Goal: Task Accomplishment & Management: Complete application form

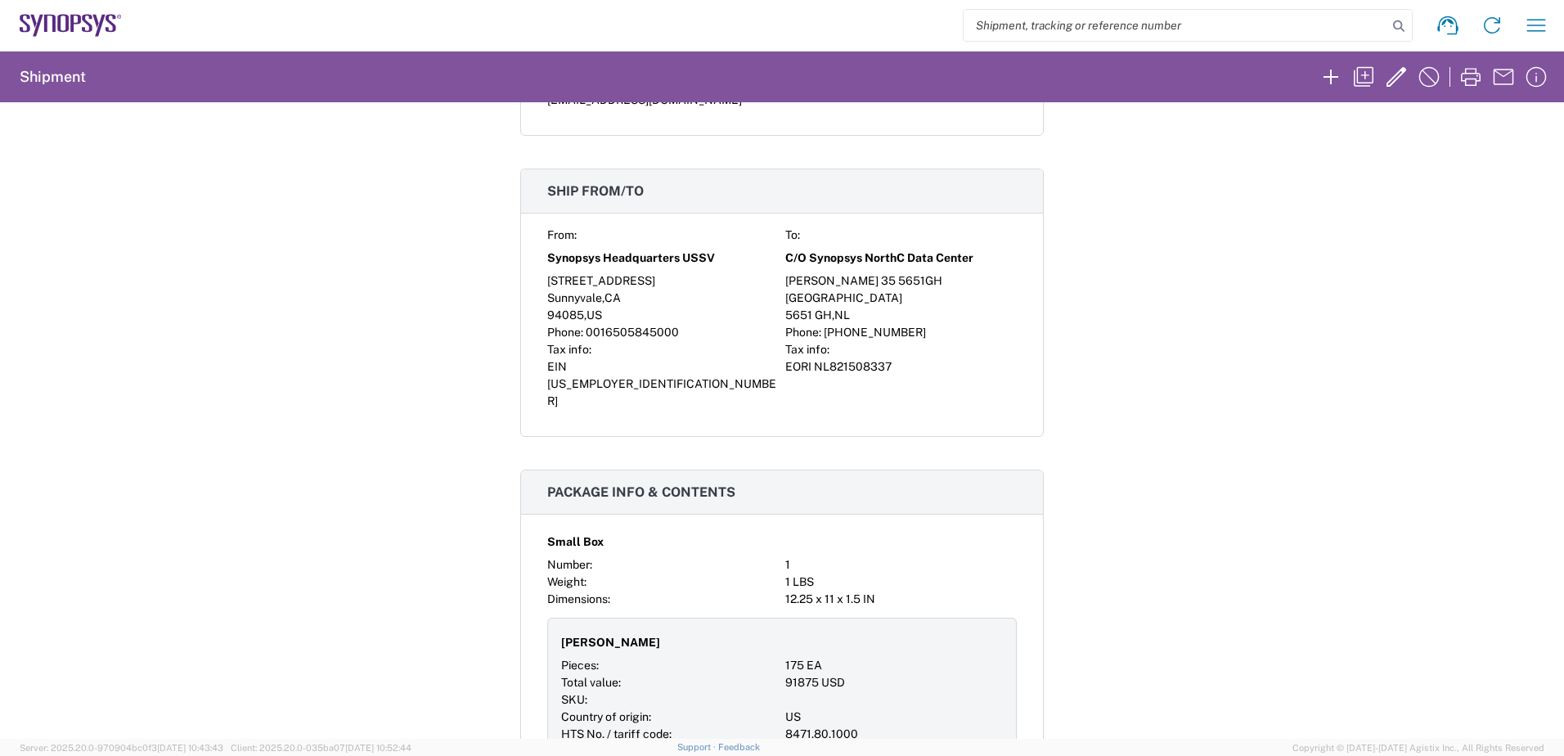
scroll to position [491, 0]
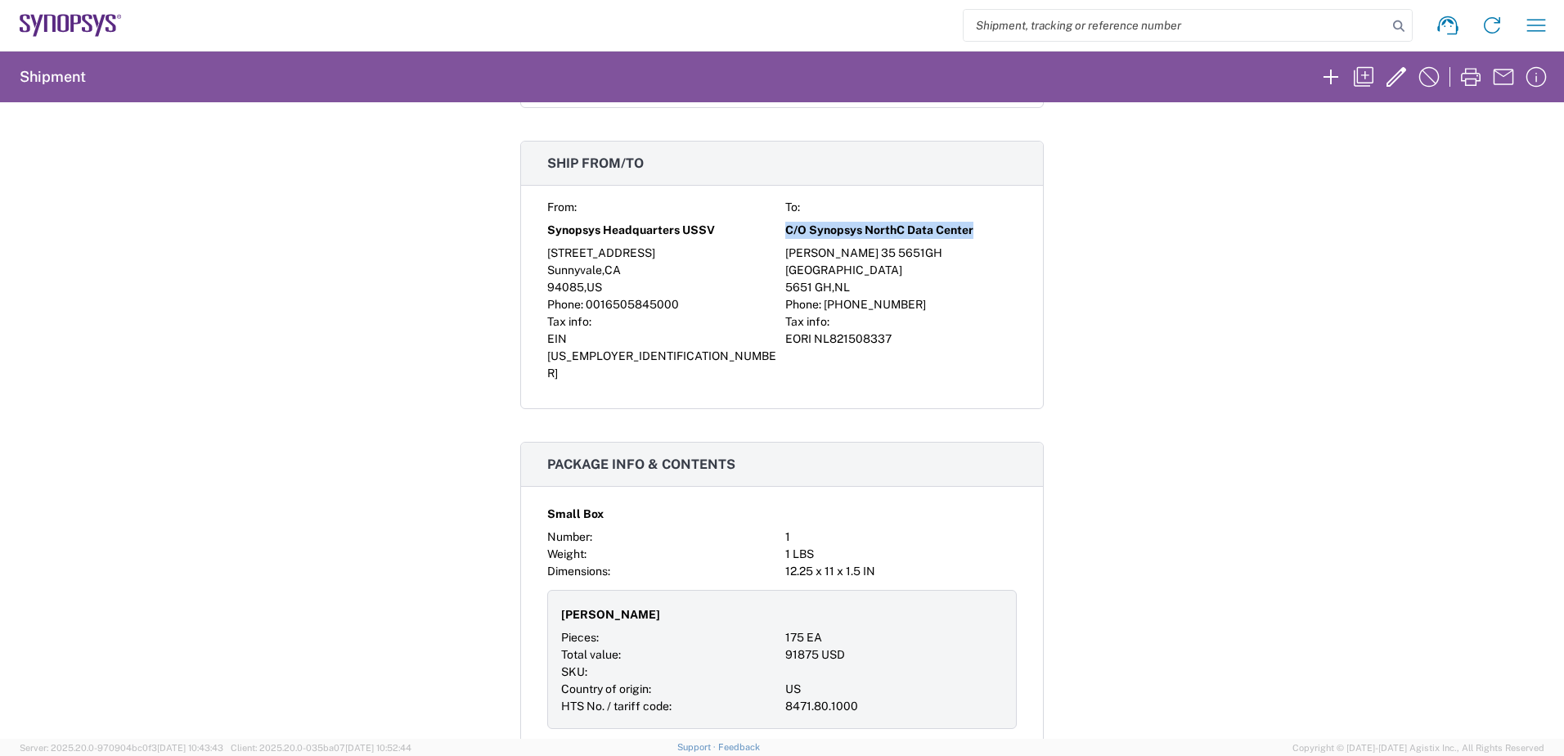
drag, startPoint x: 780, startPoint y: 228, endPoint x: 968, endPoint y: 232, distance: 188.2
click at [968, 232] on div "C/O Synopsys NorthC Data Center" at bounding box center [901, 230] width 232 height 29
copy span "C/O Synopsys NorthC Data Center"
drag, startPoint x: 782, startPoint y: 253, endPoint x: 906, endPoint y: 253, distance: 124.3
click at [906, 253] on div "[PERSON_NAME] 35 5651GH" at bounding box center [901, 253] width 232 height 17
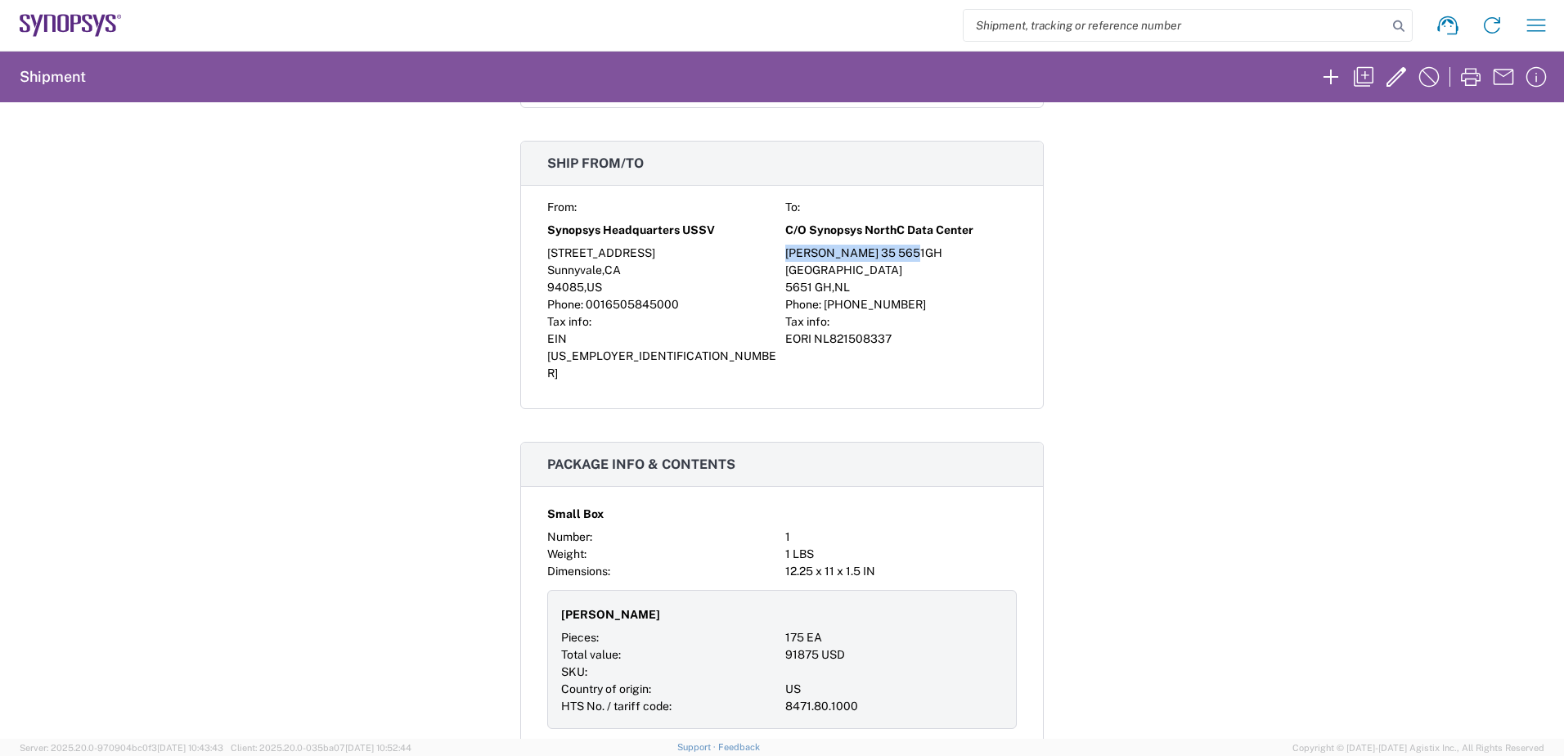
copy div "[PERSON_NAME] 35 5651GH"
drag, startPoint x: 780, startPoint y: 269, endPoint x: 832, endPoint y: 274, distance: 51.8
click at [832, 274] on span "[GEOGRAPHIC_DATA]" at bounding box center [843, 269] width 117 height 13
copy span "[GEOGRAPHIC_DATA]"
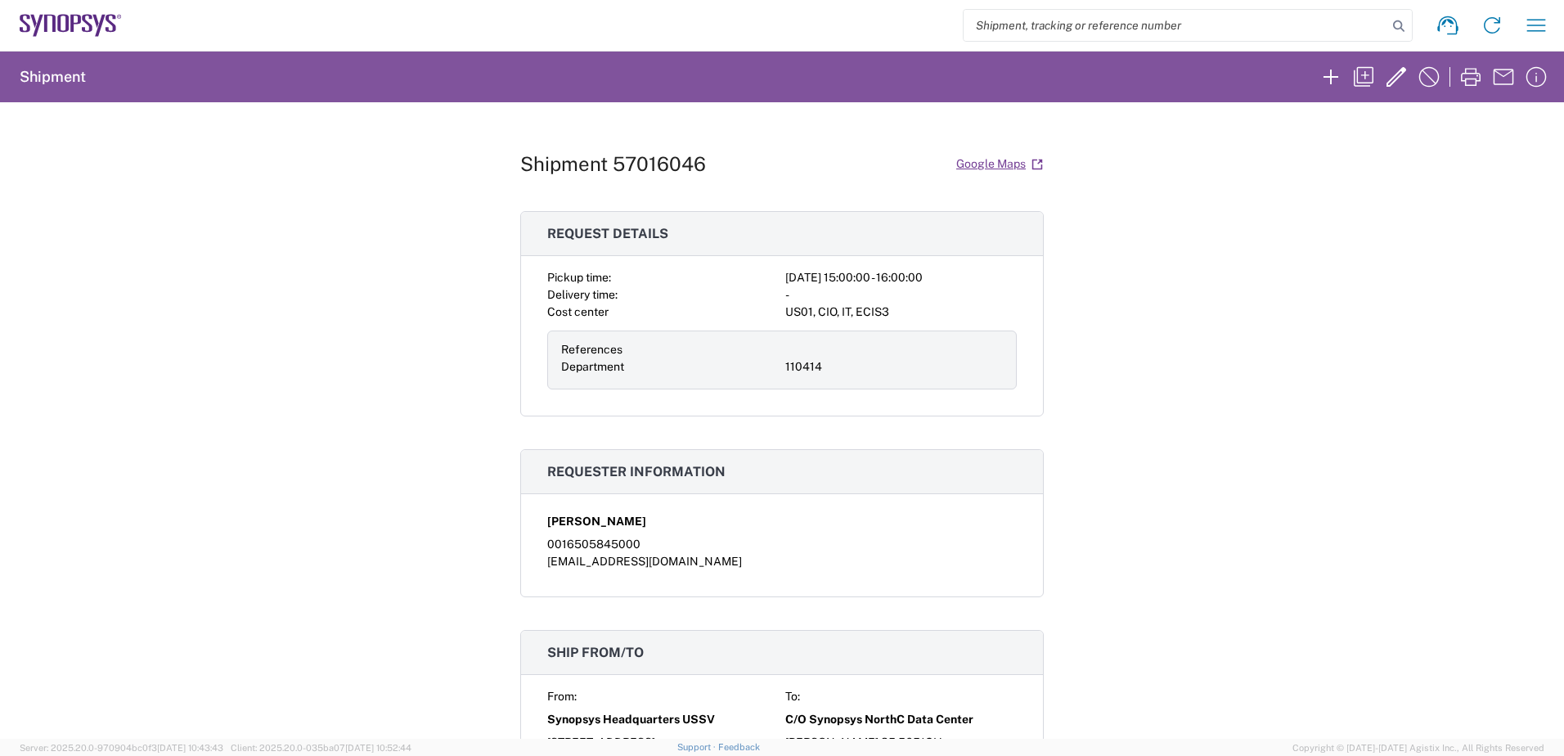
scroll to position [0, 0]
click at [1144, 435] on div "Shipment 57016046 Google Maps Request details Pickup time: 2025-10-02 15:00:00 …" at bounding box center [782, 420] width 1564 height 636
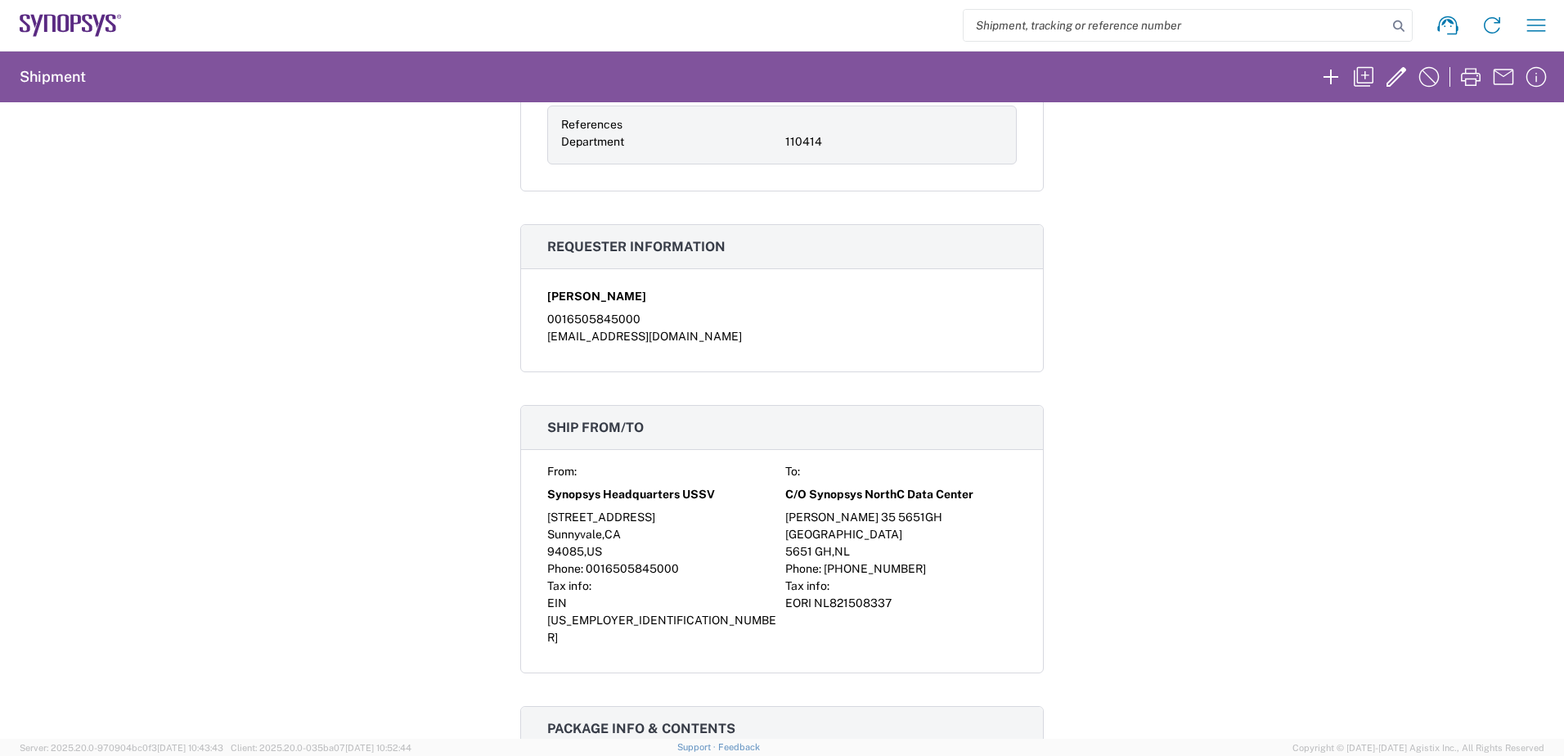
scroll to position [245, 0]
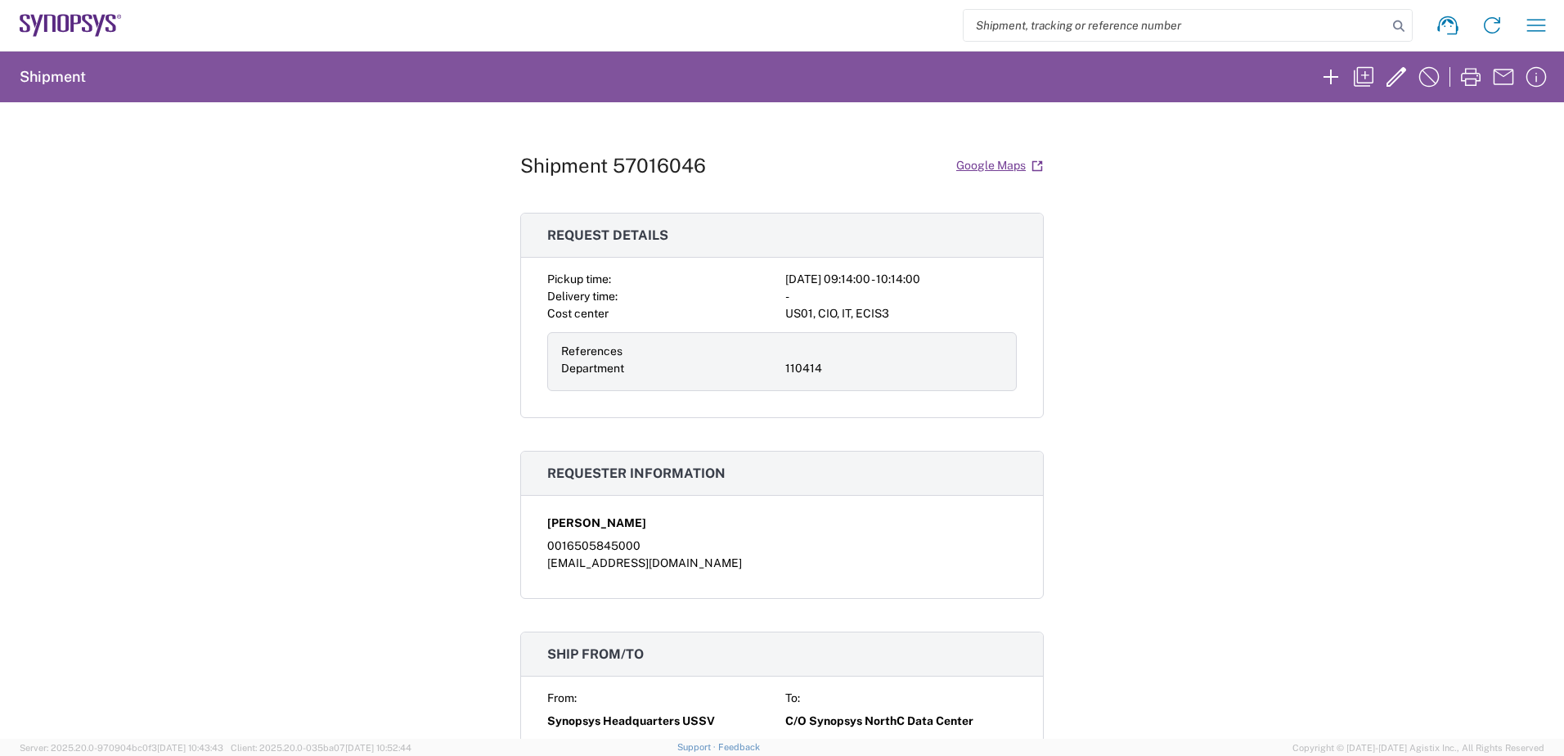
click at [267, 373] on div "Shipment 57016046 Google Maps Request details Pickup time: [DATE] 09:14:00 - 10…" at bounding box center [782, 420] width 1564 height 636
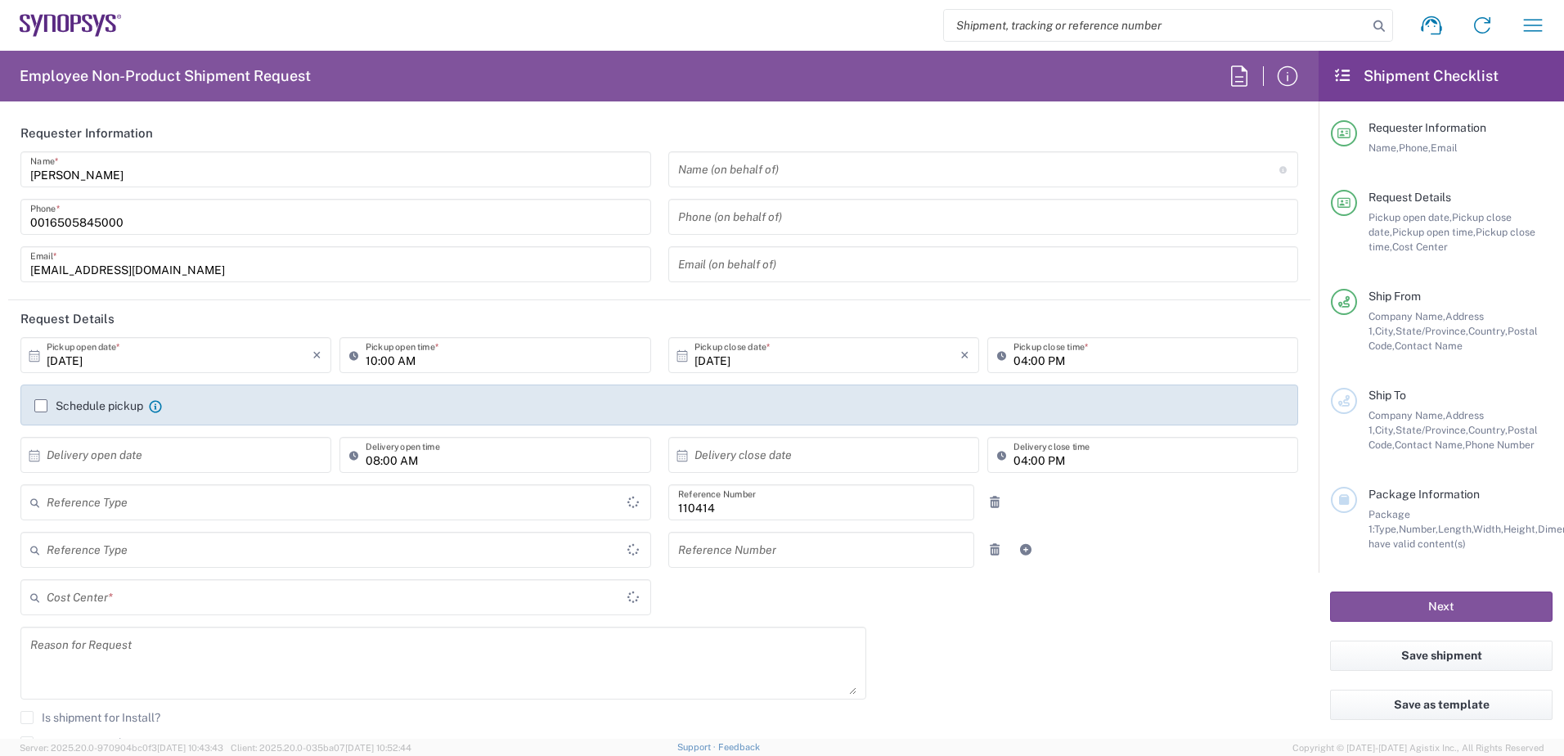
type input "US01, CIO, IT, ECIS3 110414"
type input "Delivered at Place"
type input "Department"
type input "United States"
type input "California"
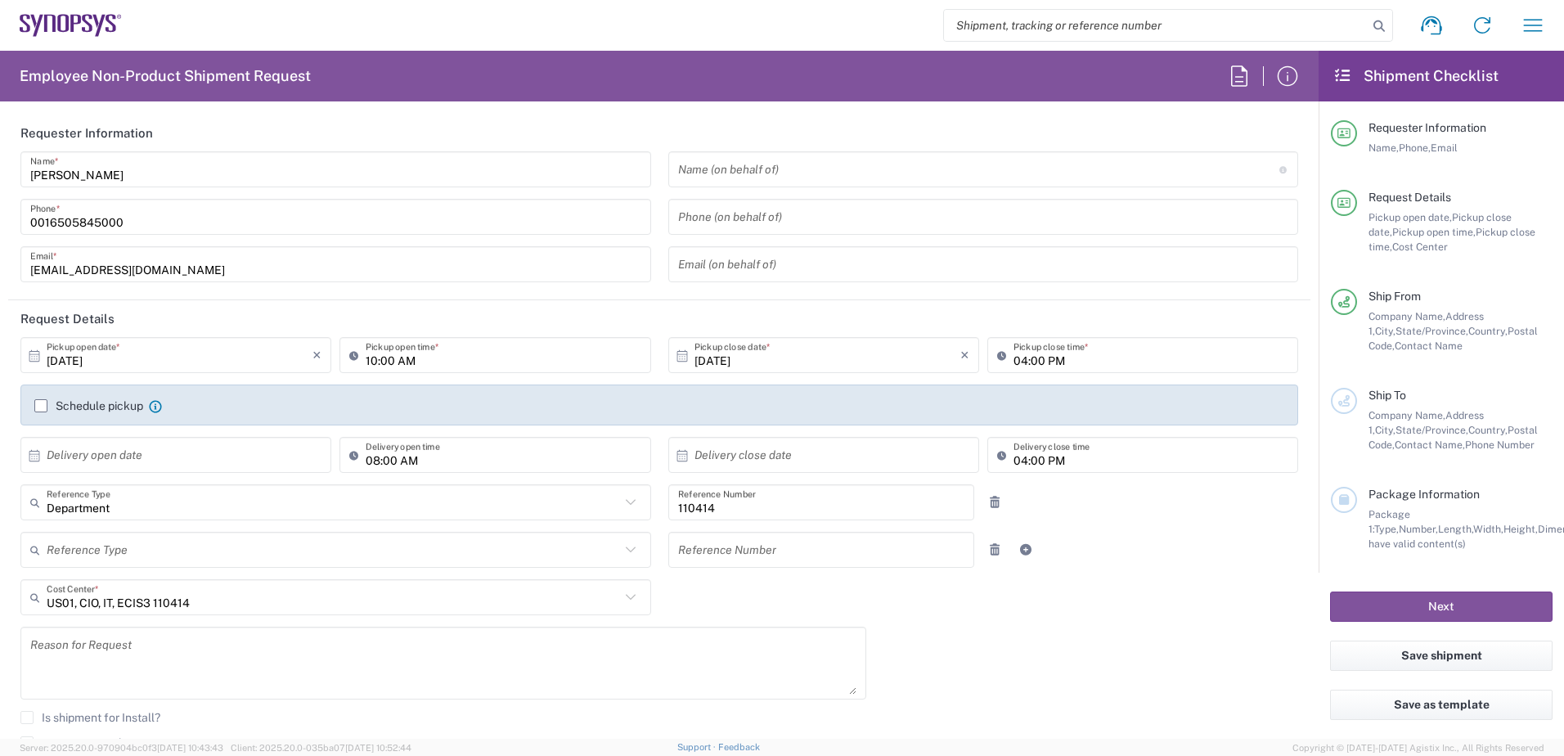
type input "United States"
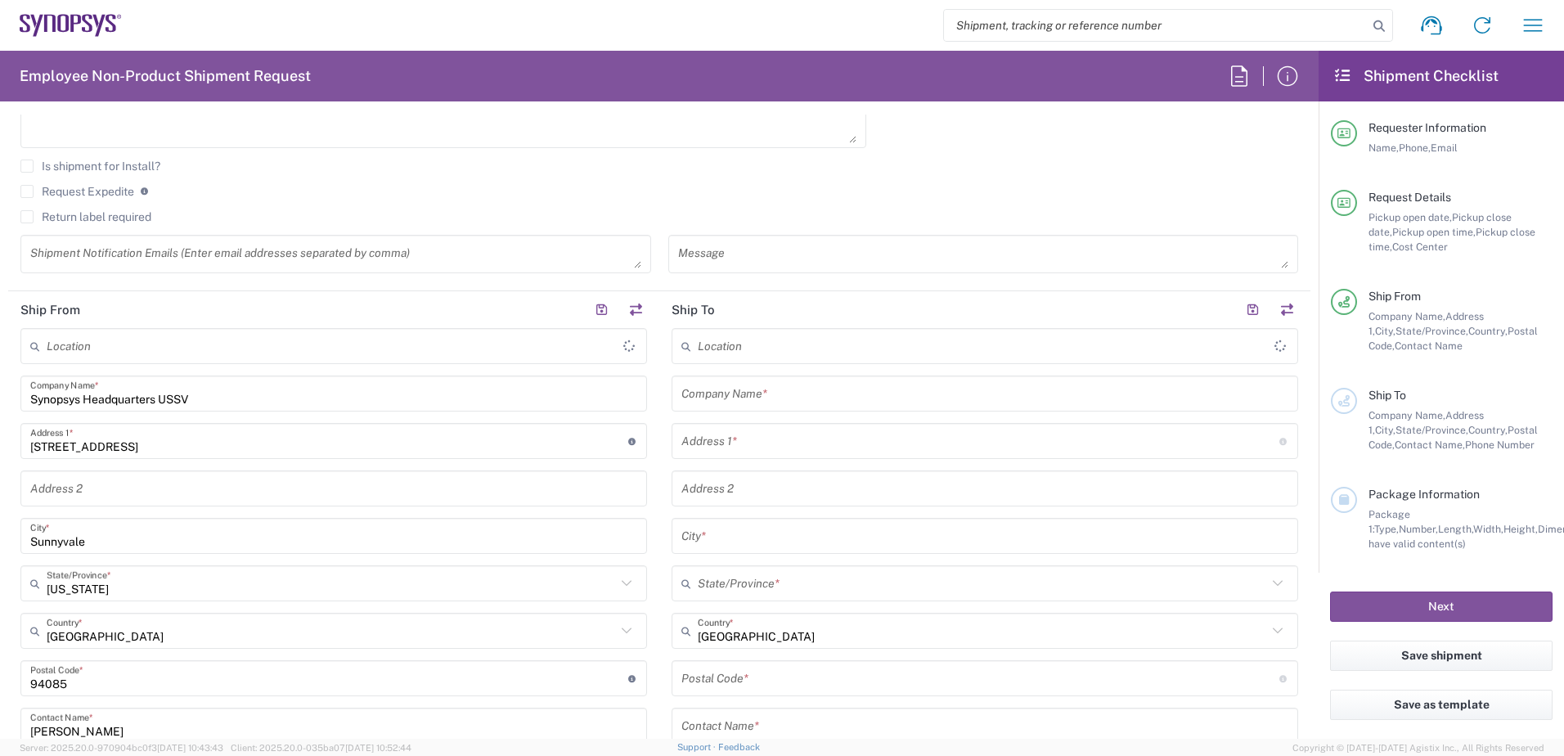
scroll to position [573, 0]
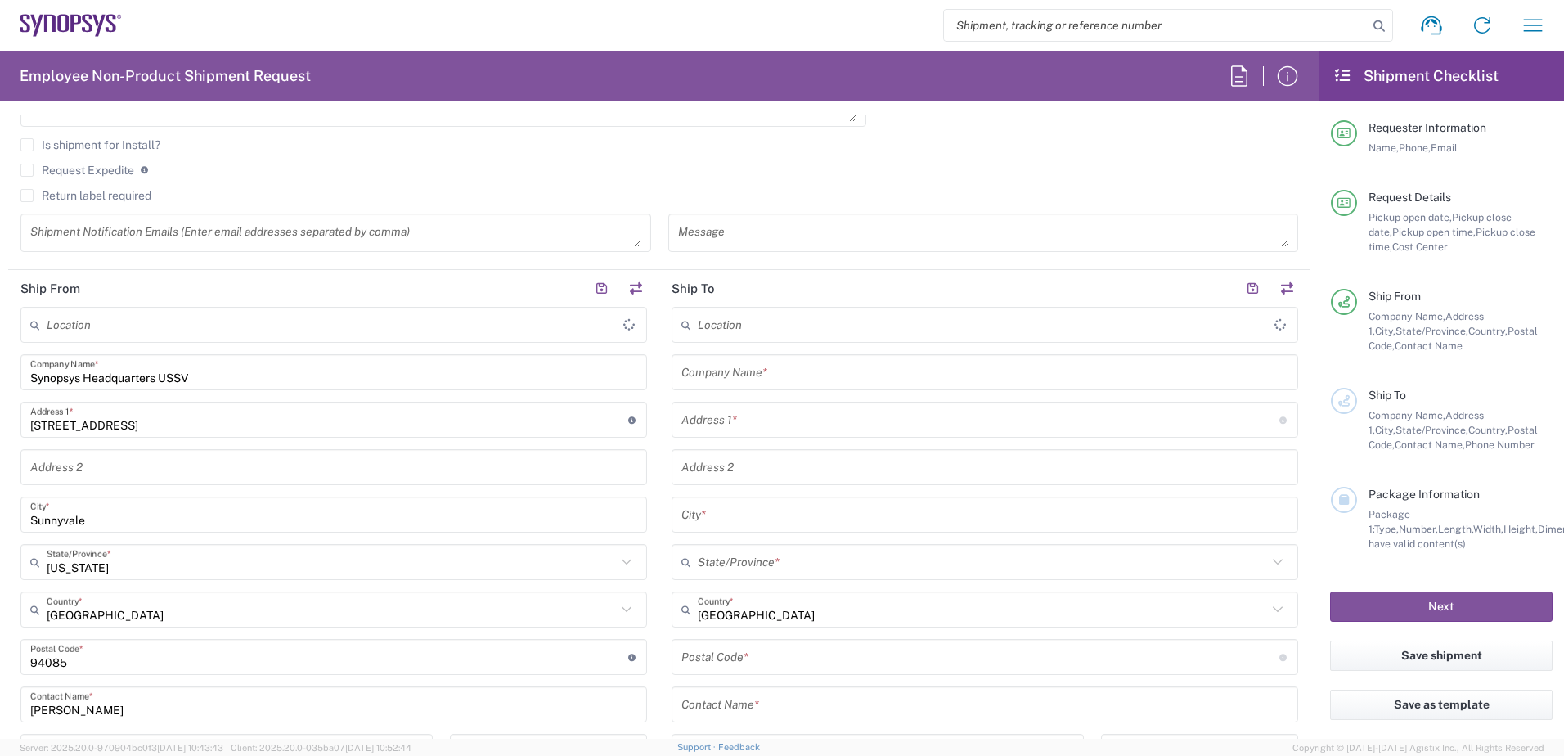
type input "Headquarters USSV"
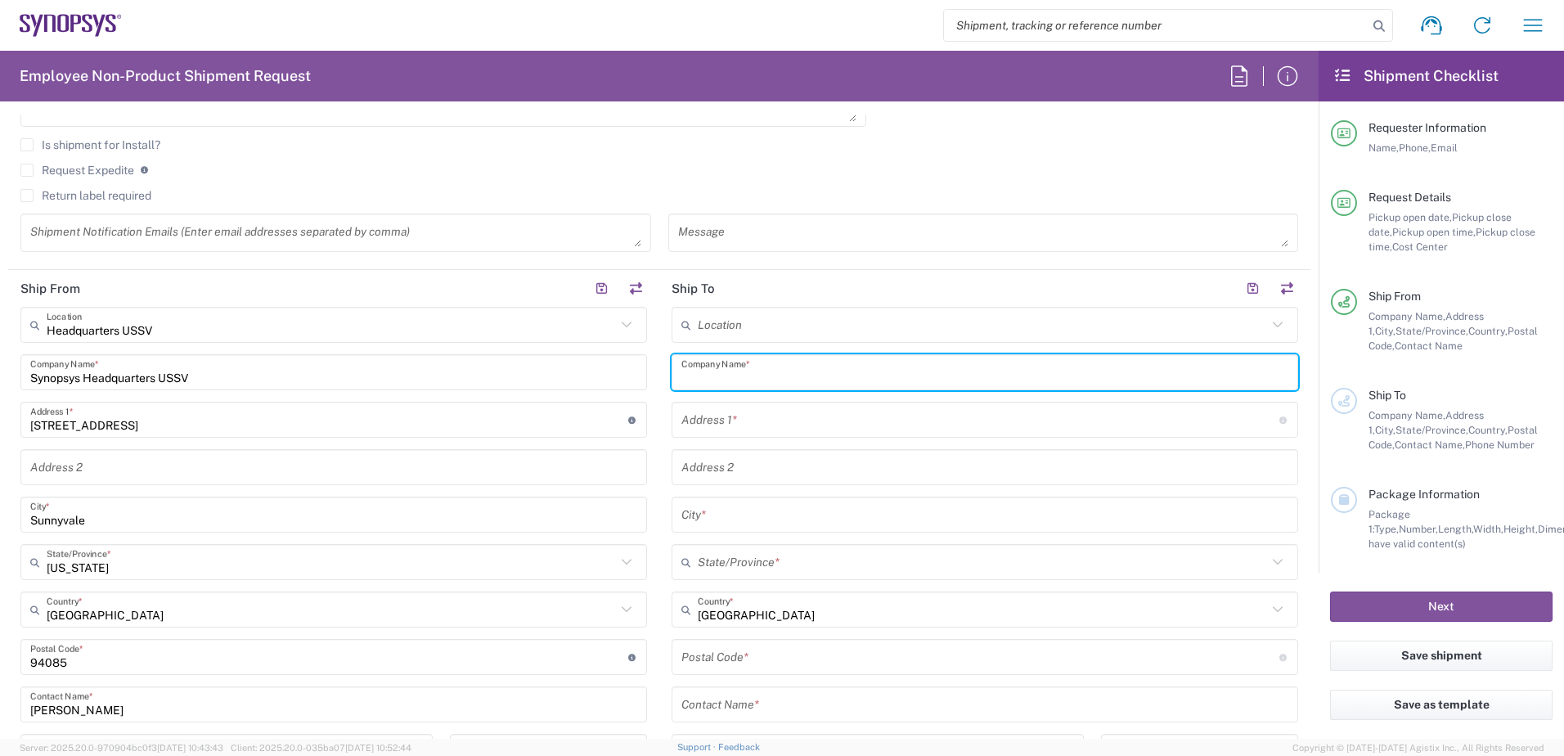
click at [754, 374] on input "text" at bounding box center [984, 372] width 607 height 29
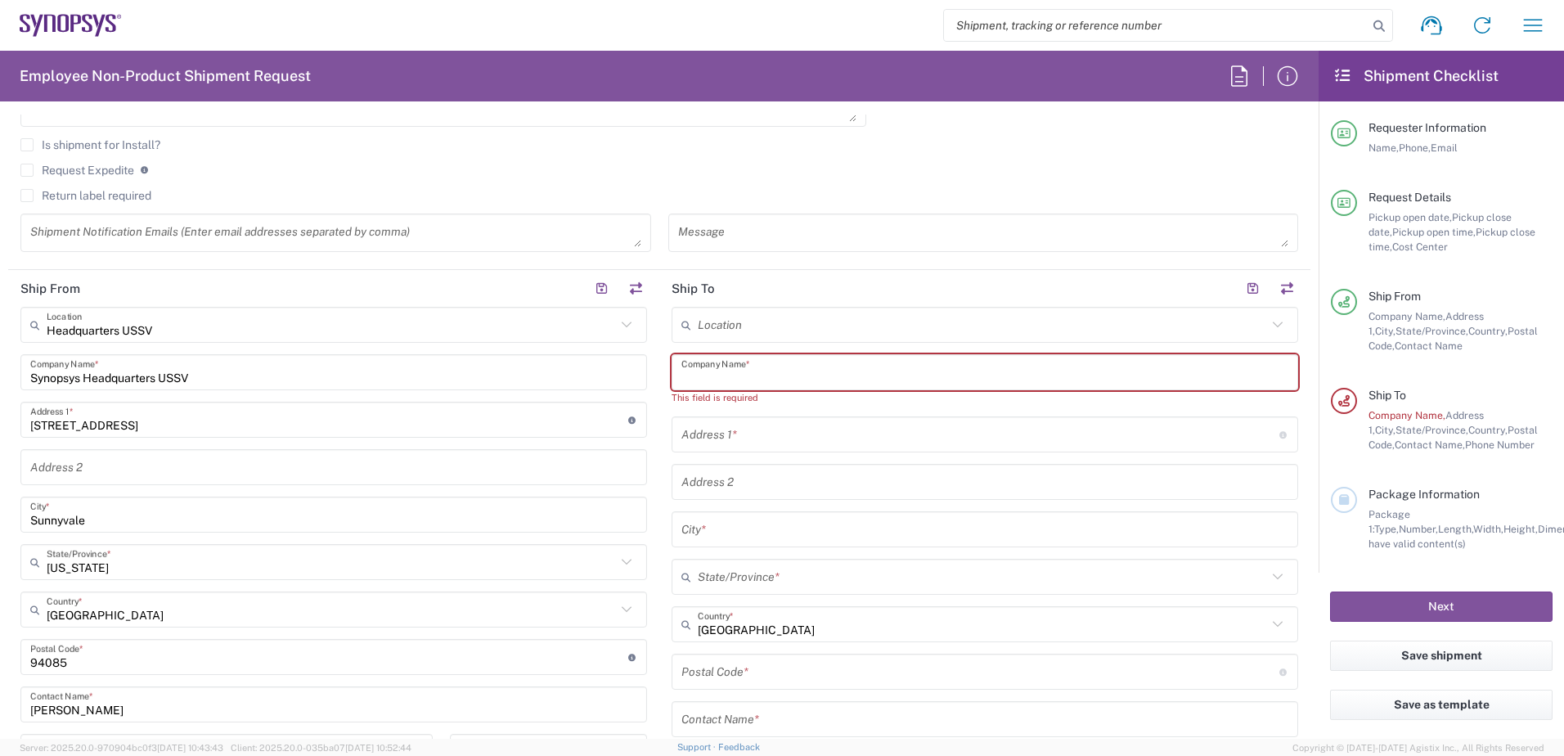
click at [741, 375] on input "text" at bounding box center [984, 372] width 607 height 29
paste input "C/O Synopsys NorthC Data Center"
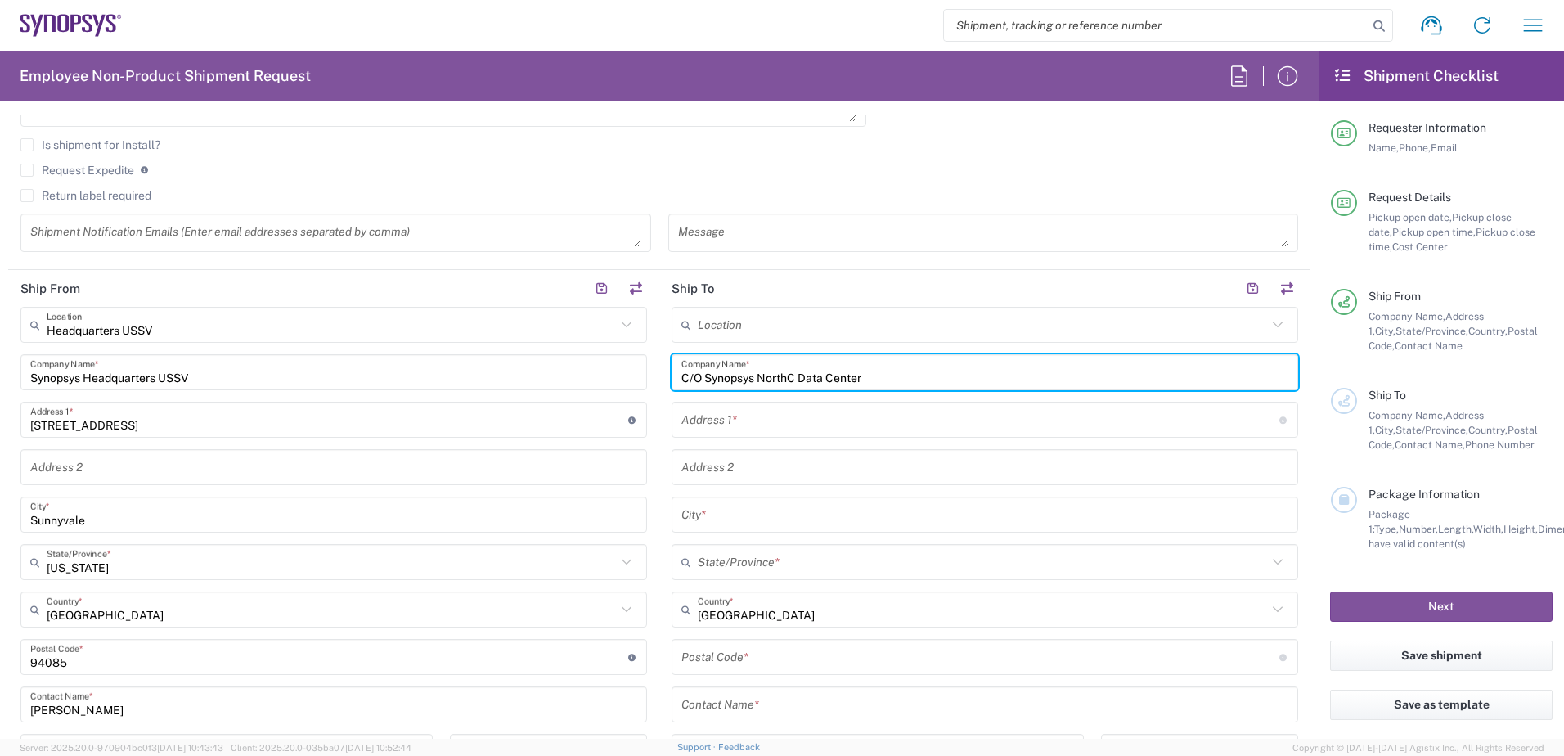
type input "C/O Synopsys NorthC Data Center"
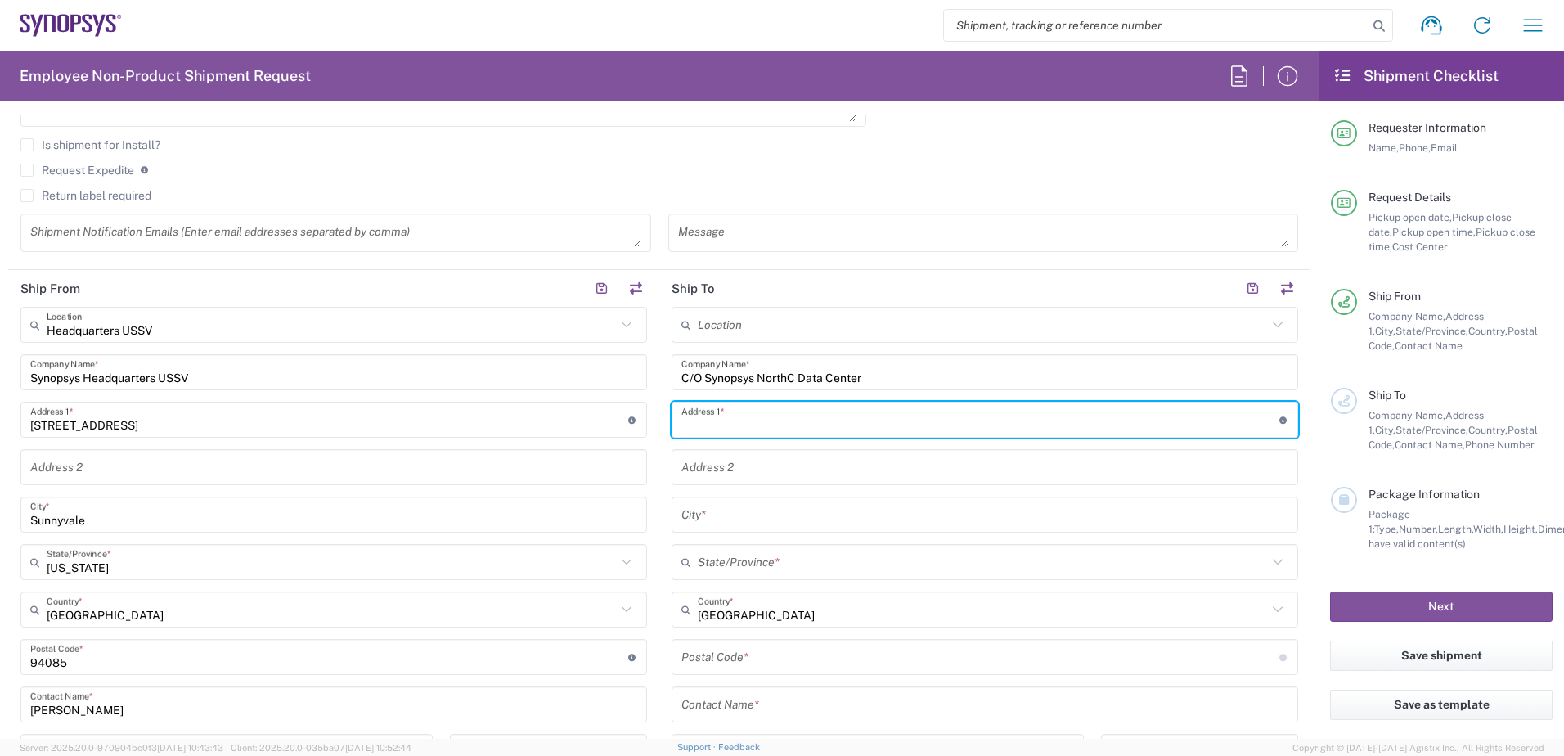
click at [718, 422] on input "text" at bounding box center [980, 420] width 598 height 29
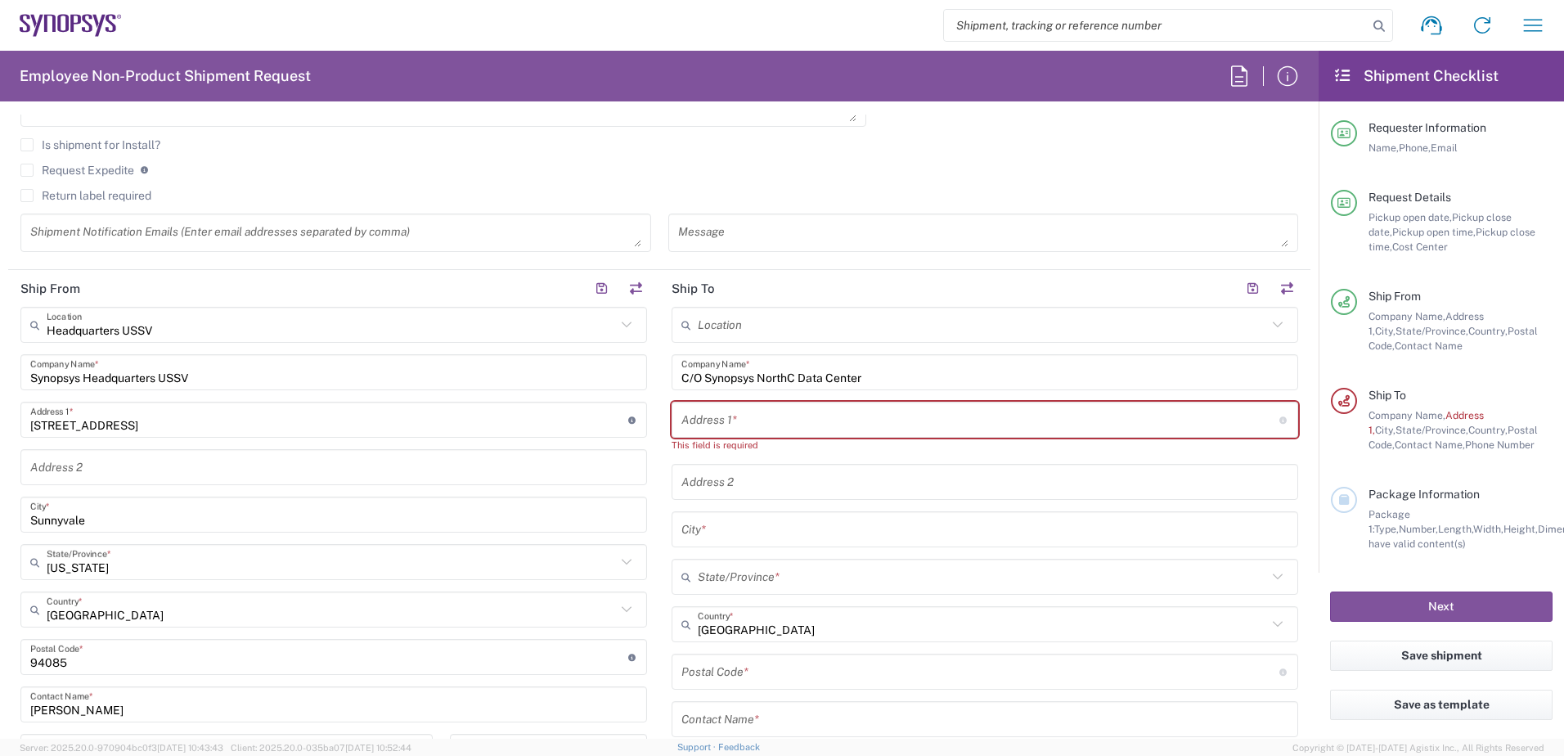
click at [702, 413] on input "text" at bounding box center [980, 420] width 598 height 29
paste input "[PERSON_NAME] 35 5651GH"
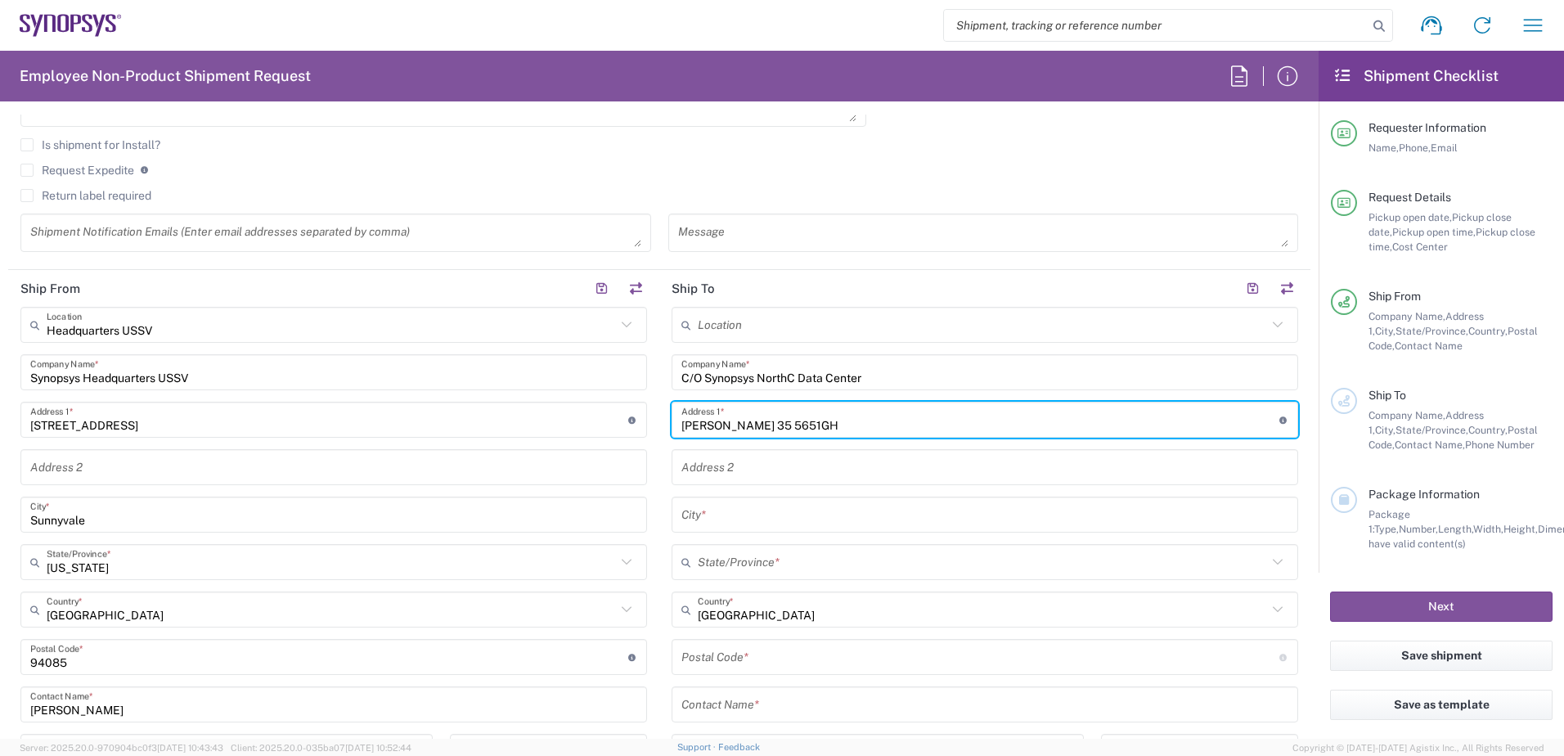
type input "[PERSON_NAME] 35 5651GH"
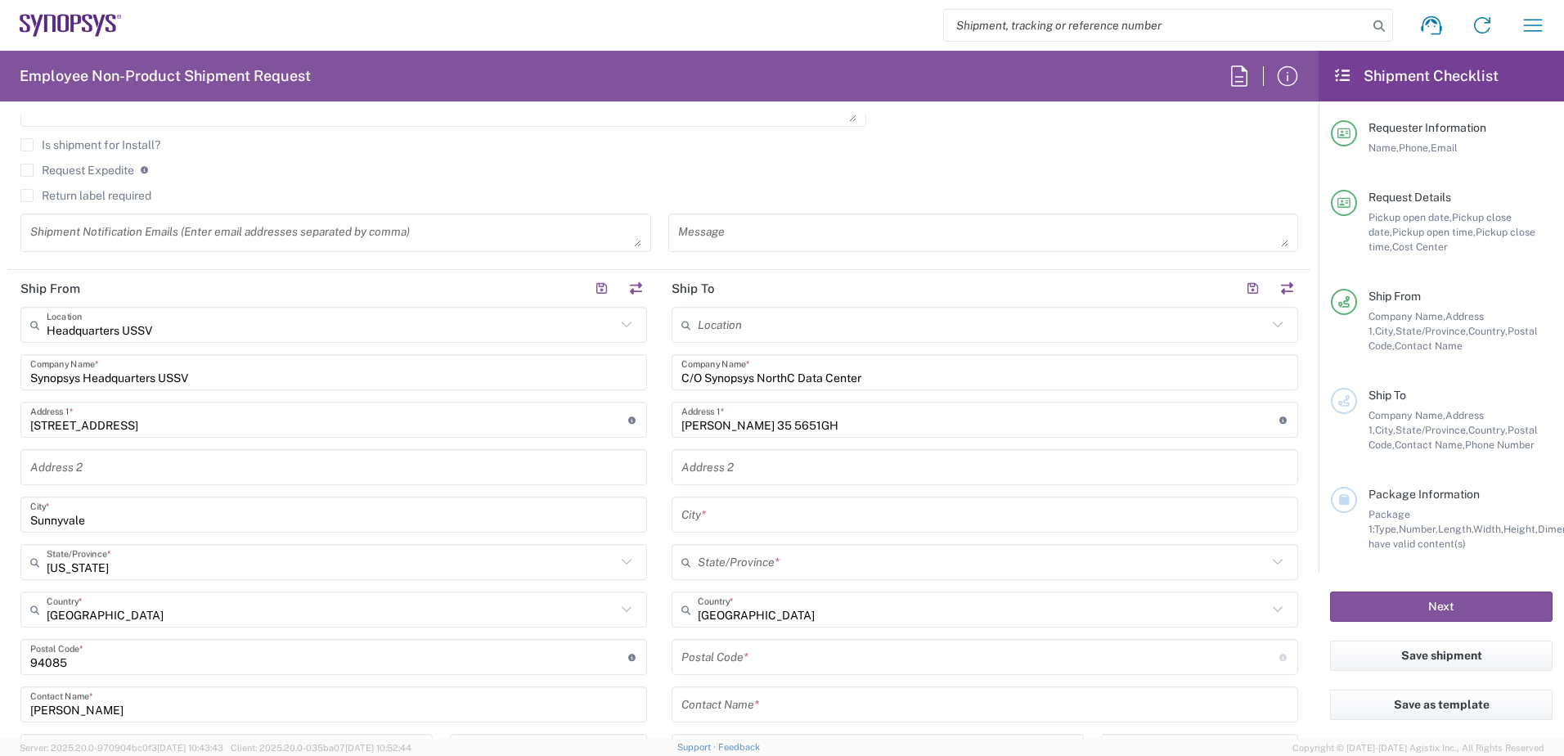
click at [700, 511] on input "text" at bounding box center [984, 515] width 607 height 29
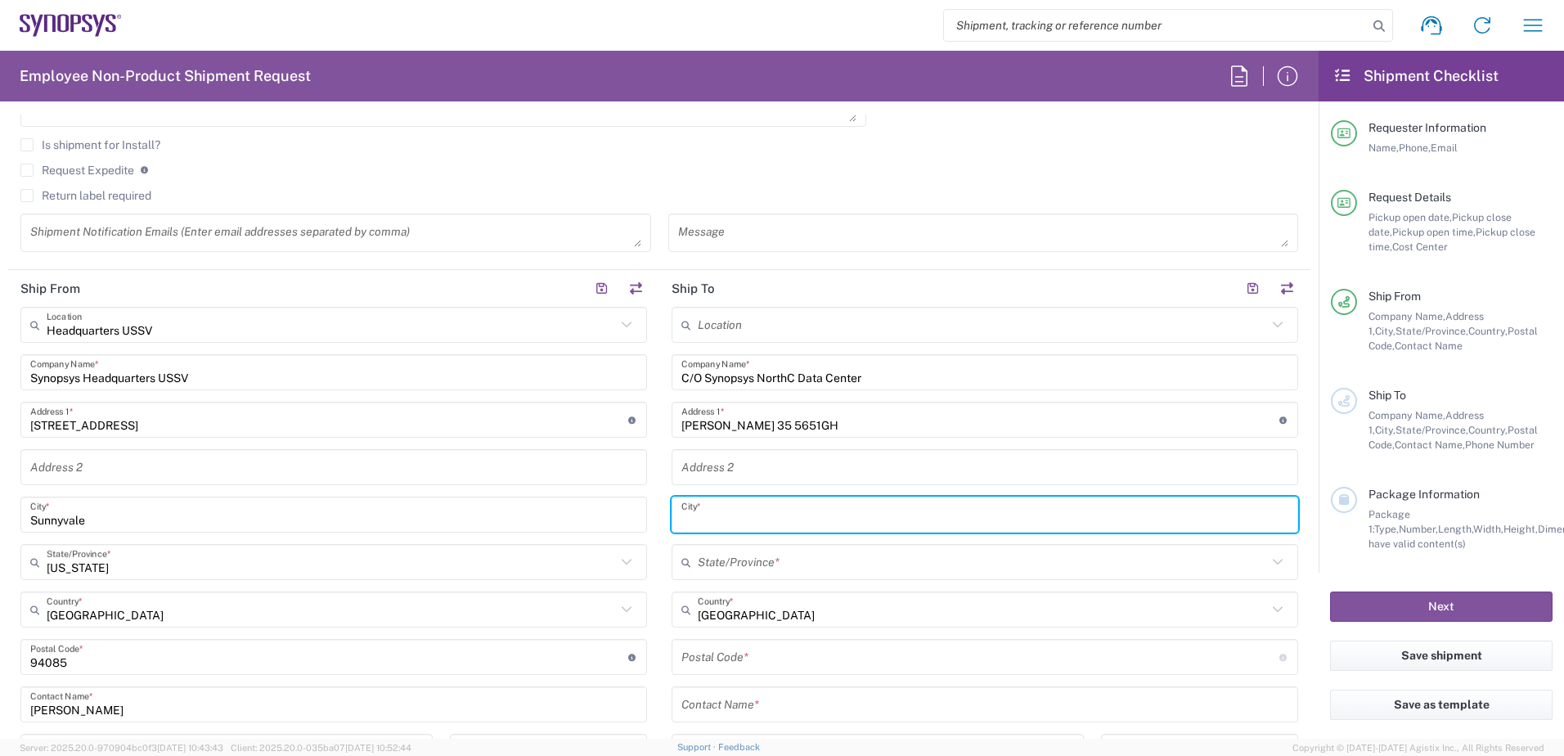
paste input "[GEOGRAPHIC_DATA]"
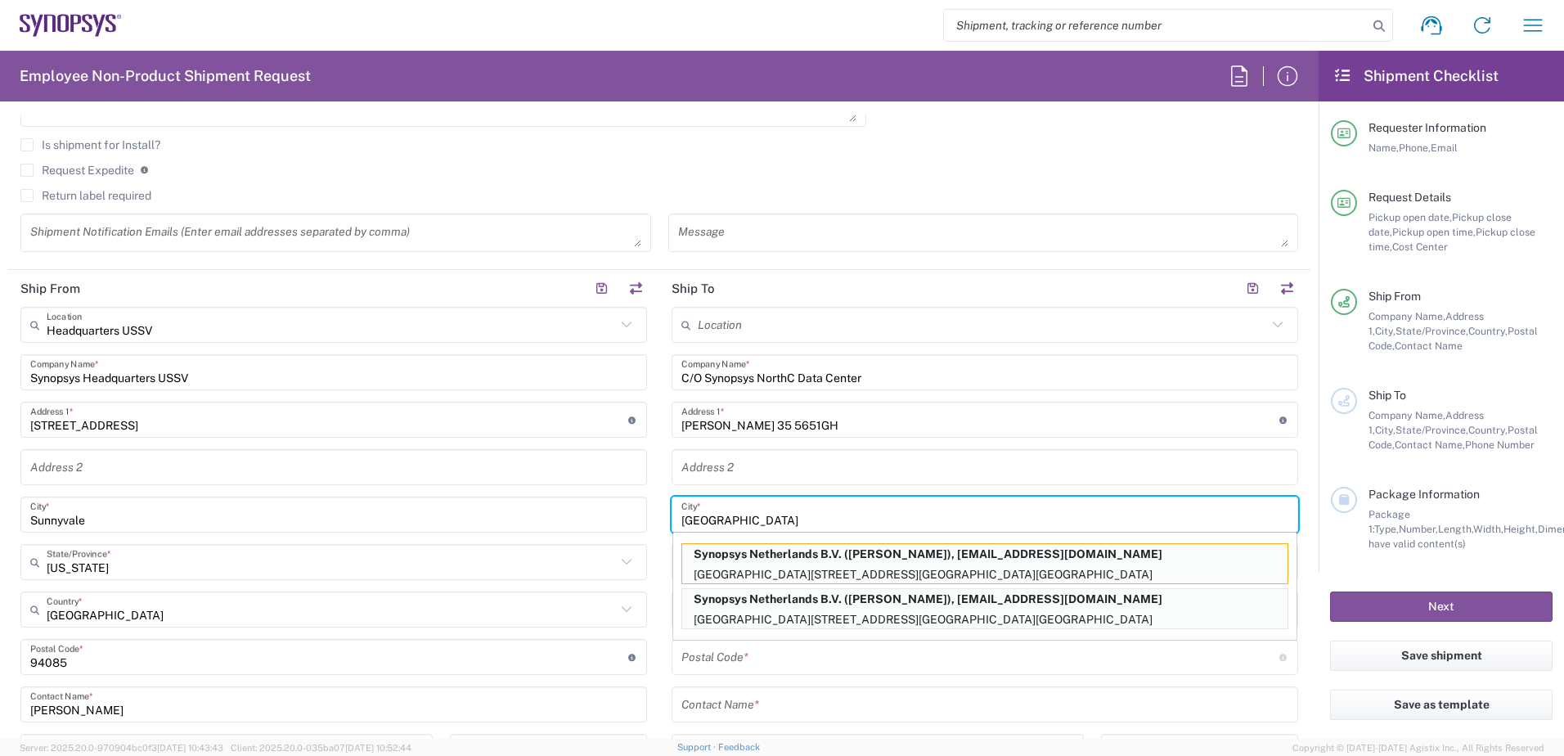
type input "[GEOGRAPHIC_DATA]"
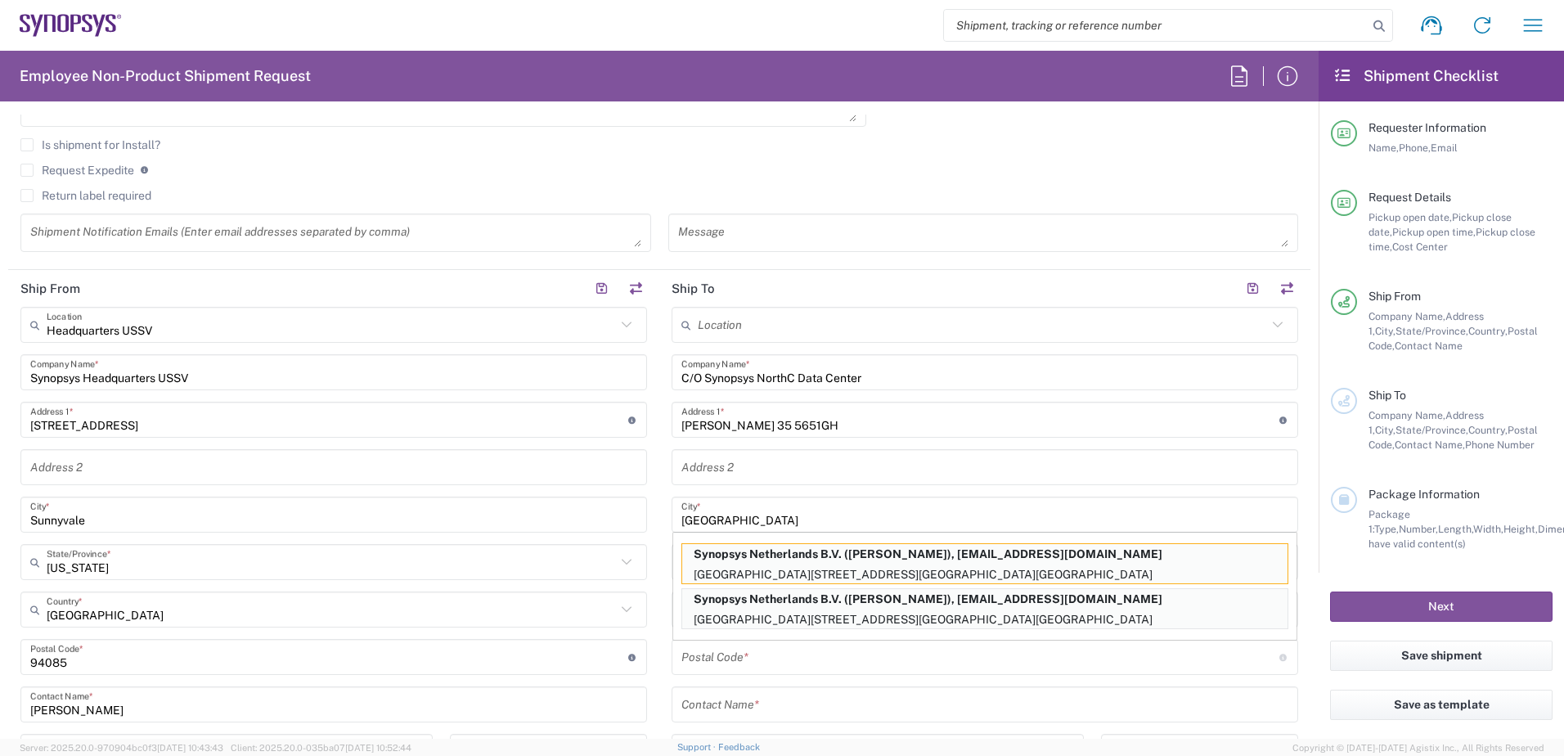
click at [659, 554] on main "Location Aachen DE04 Agrate Brianza IT01 Aschheim DE02 Atlanta US60 Austin US26…" at bounding box center [984, 650] width 651 height 687
click at [1297, 518] on main "Location Aachen DE04 Agrate Brianza IT01 Aschheim DE02 Atlanta US60 Austin US26…" at bounding box center [984, 650] width 651 height 687
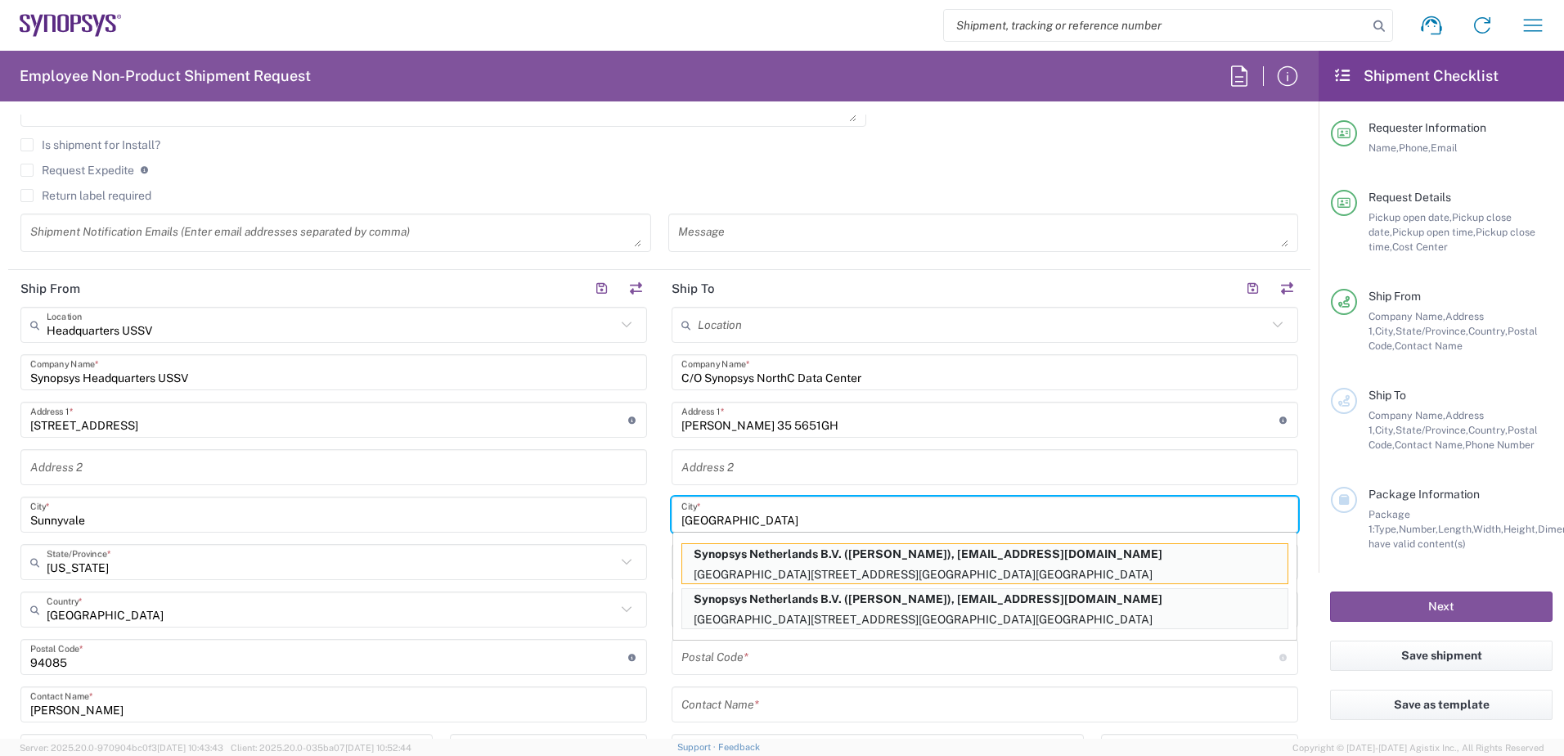
click at [802, 524] on input "[GEOGRAPHIC_DATA]" at bounding box center [984, 515] width 607 height 29
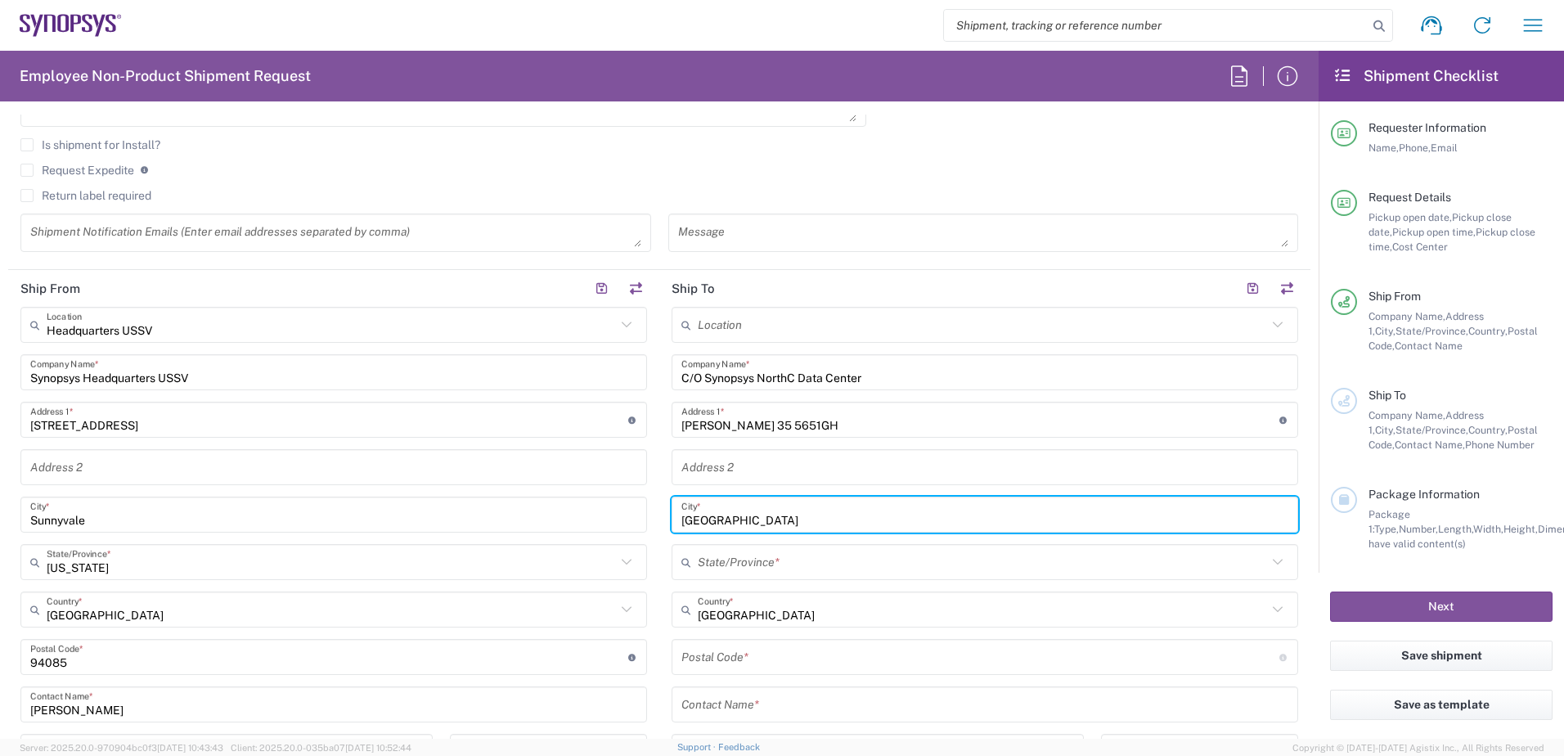
scroll to position [654, 0]
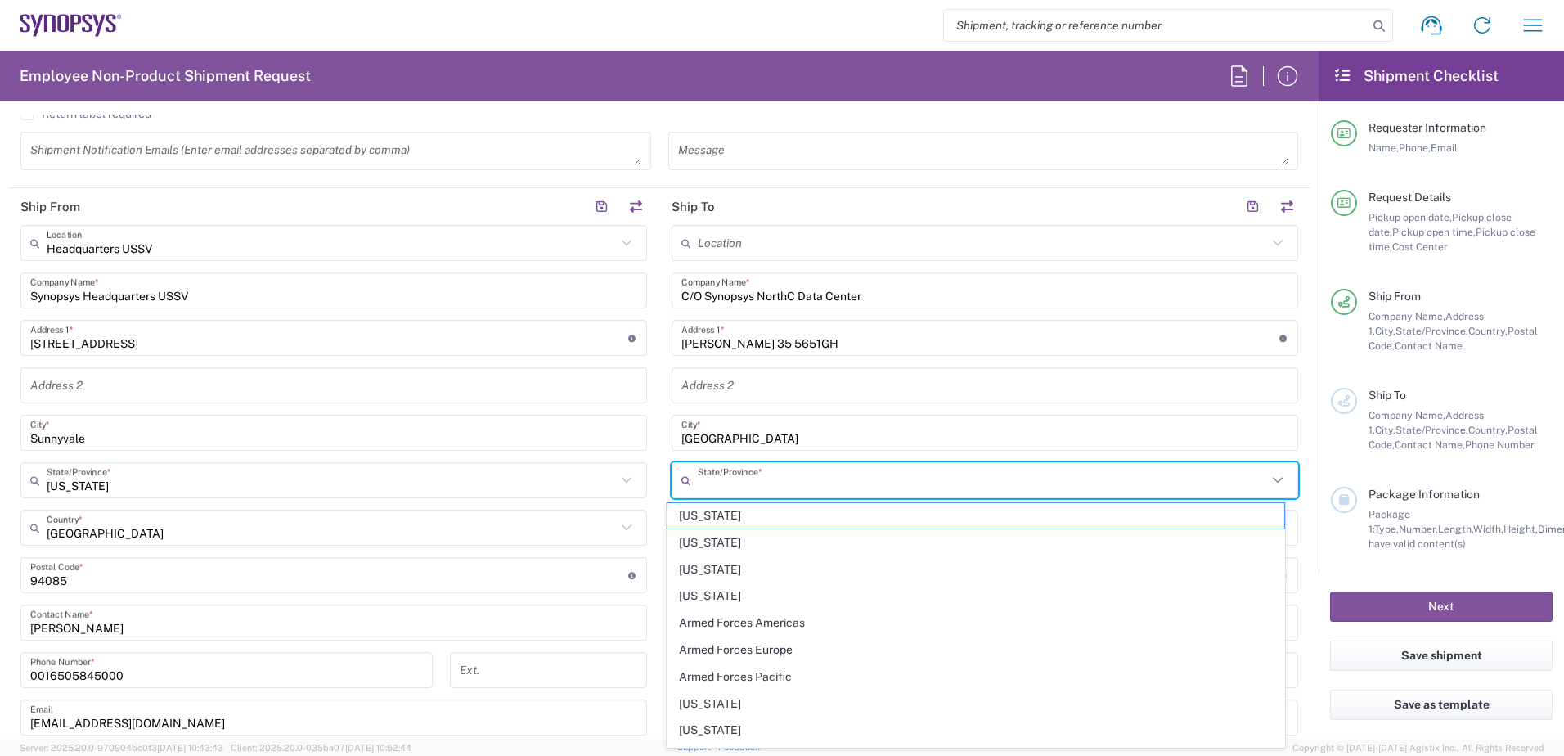
click at [731, 484] on input "text" at bounding box center [982, 480] width 569 height 29
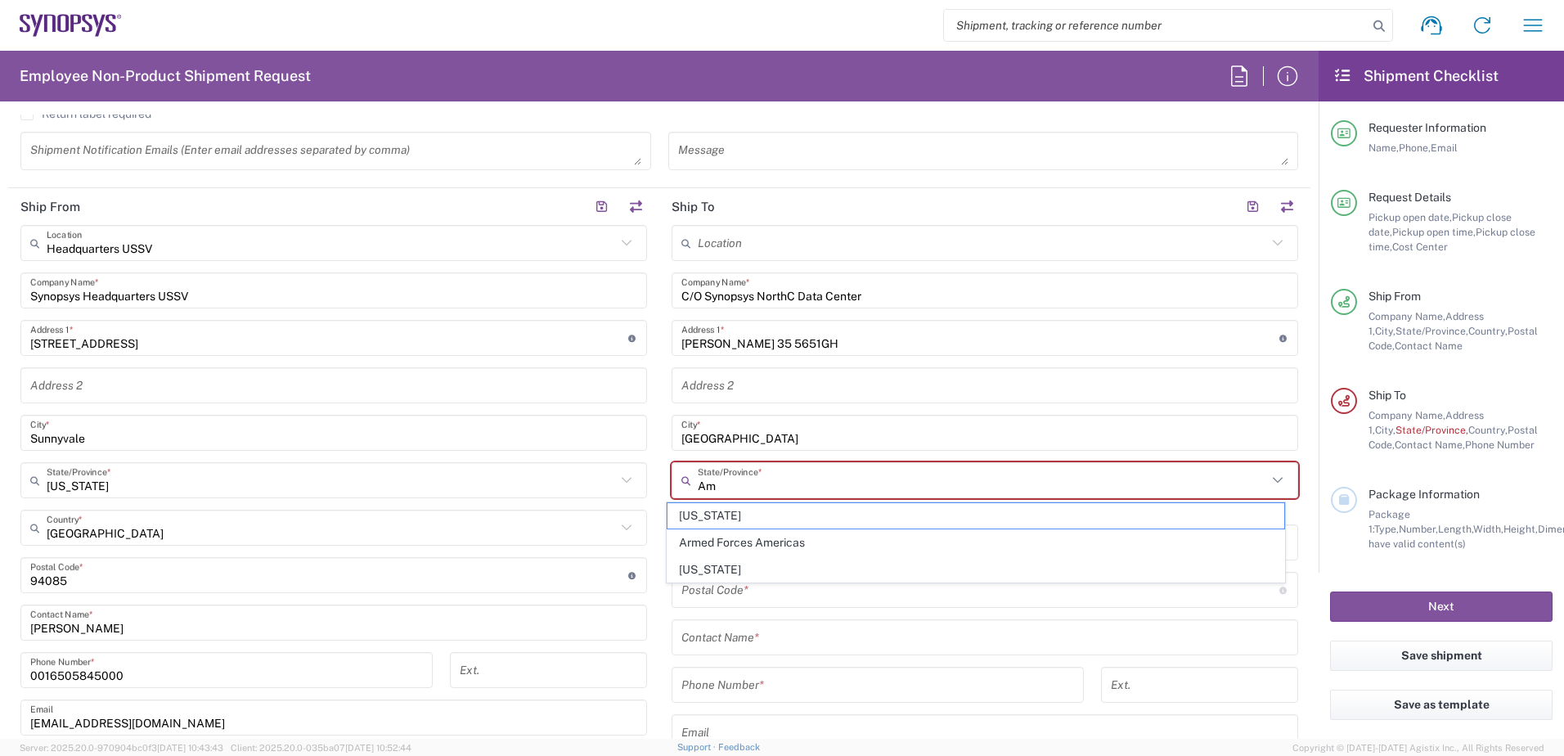
type input "A"
click at [1303, 481] on form "Requester Information George Garcia Name * 0016505845000 Phone * ggarcia@synops…" at bounding box center [659, 427] width 1319 height 624
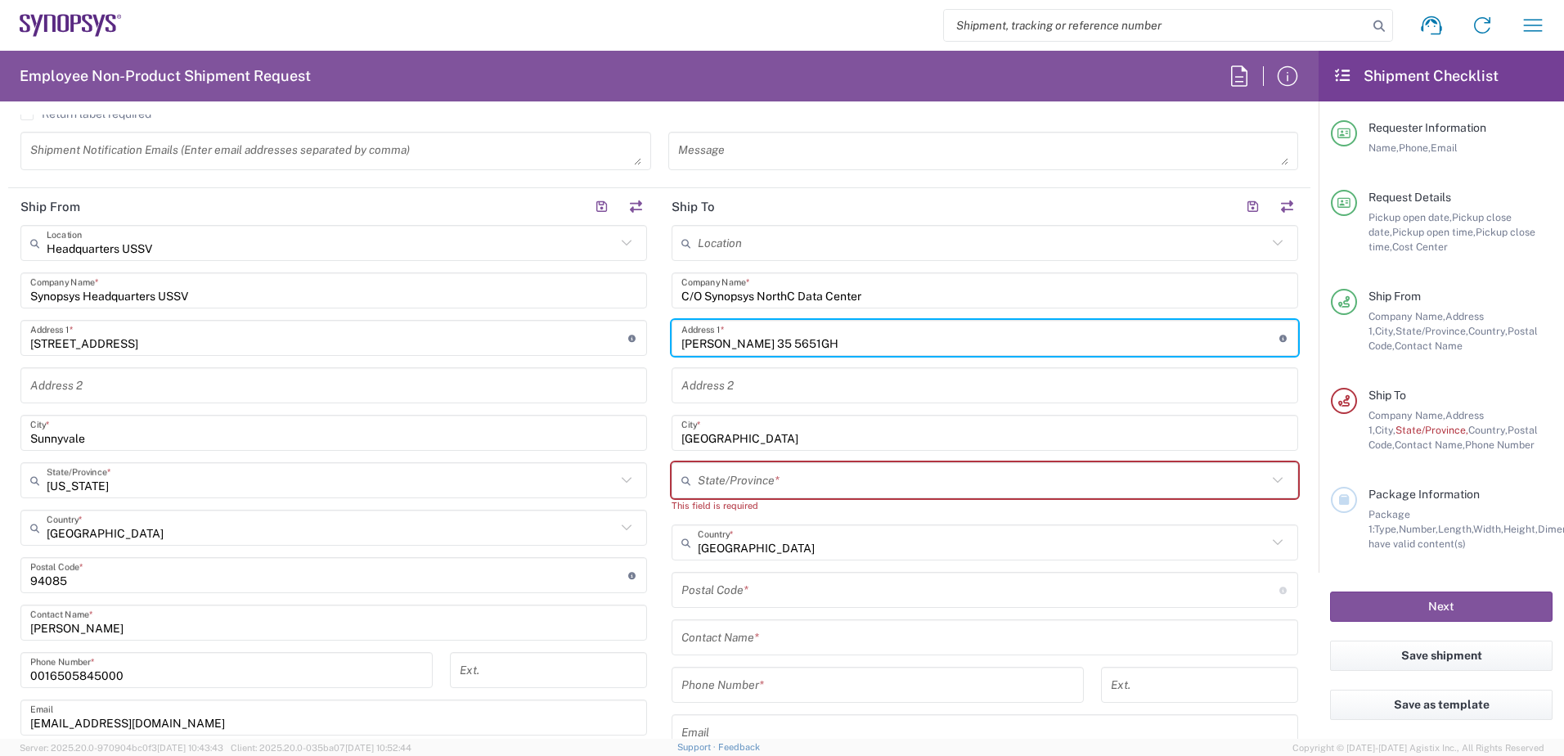
drag, startPoint x: 758, startPoint y: 343, endPoint x: 797, endPoint y: 346, distance: 39.4
click at [797, 346] on input "[PERSON_NAME] 35 5651GH" at bounding box center [980, 338] width 598 height 29
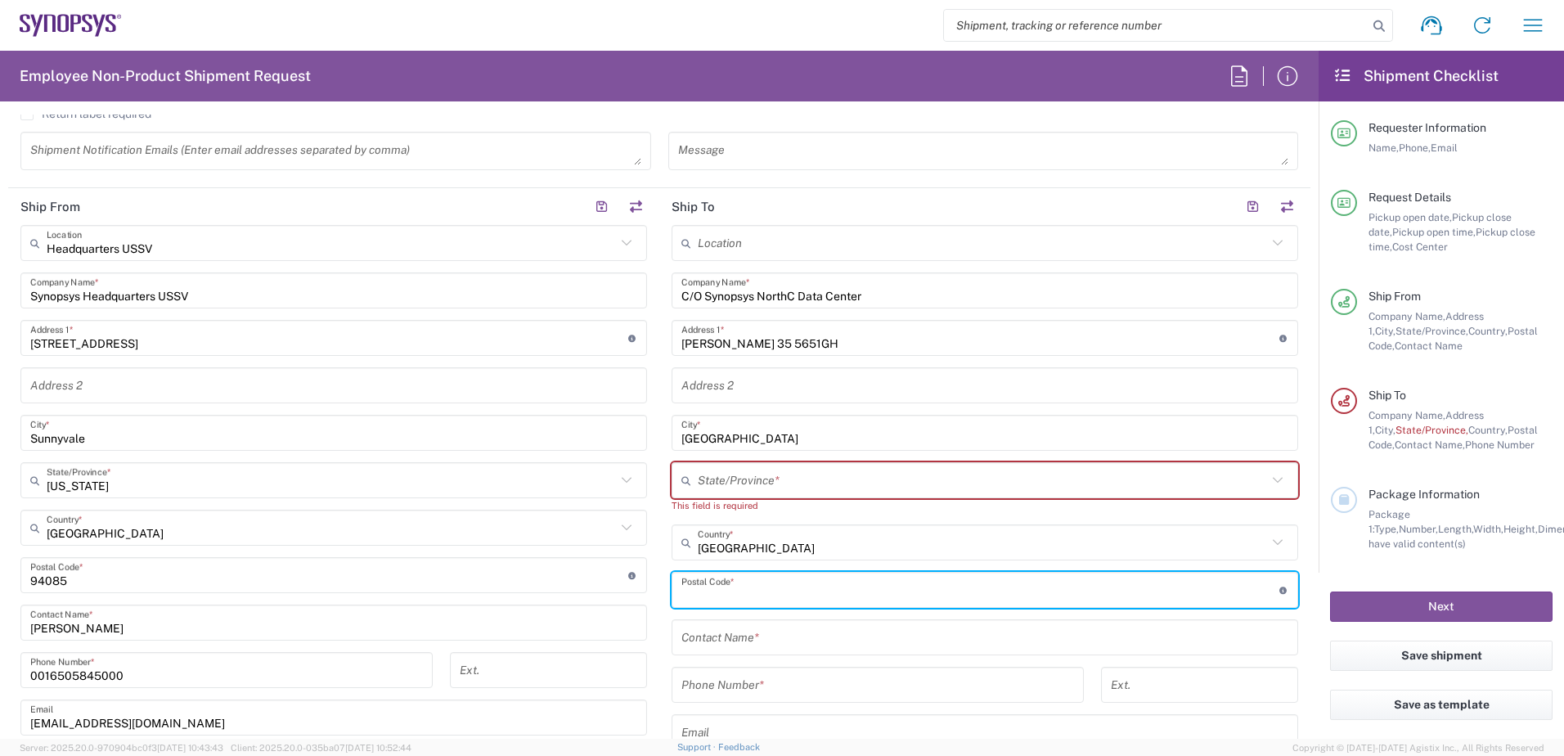
click at [764, 600] on input "undefined" at bounding box center [980, 590] width 598 height 29
paste input "5651GH"
type input "5651GH"
click at [759, 641] on input "text" at bounding box center [984, 637] width 607 height 29
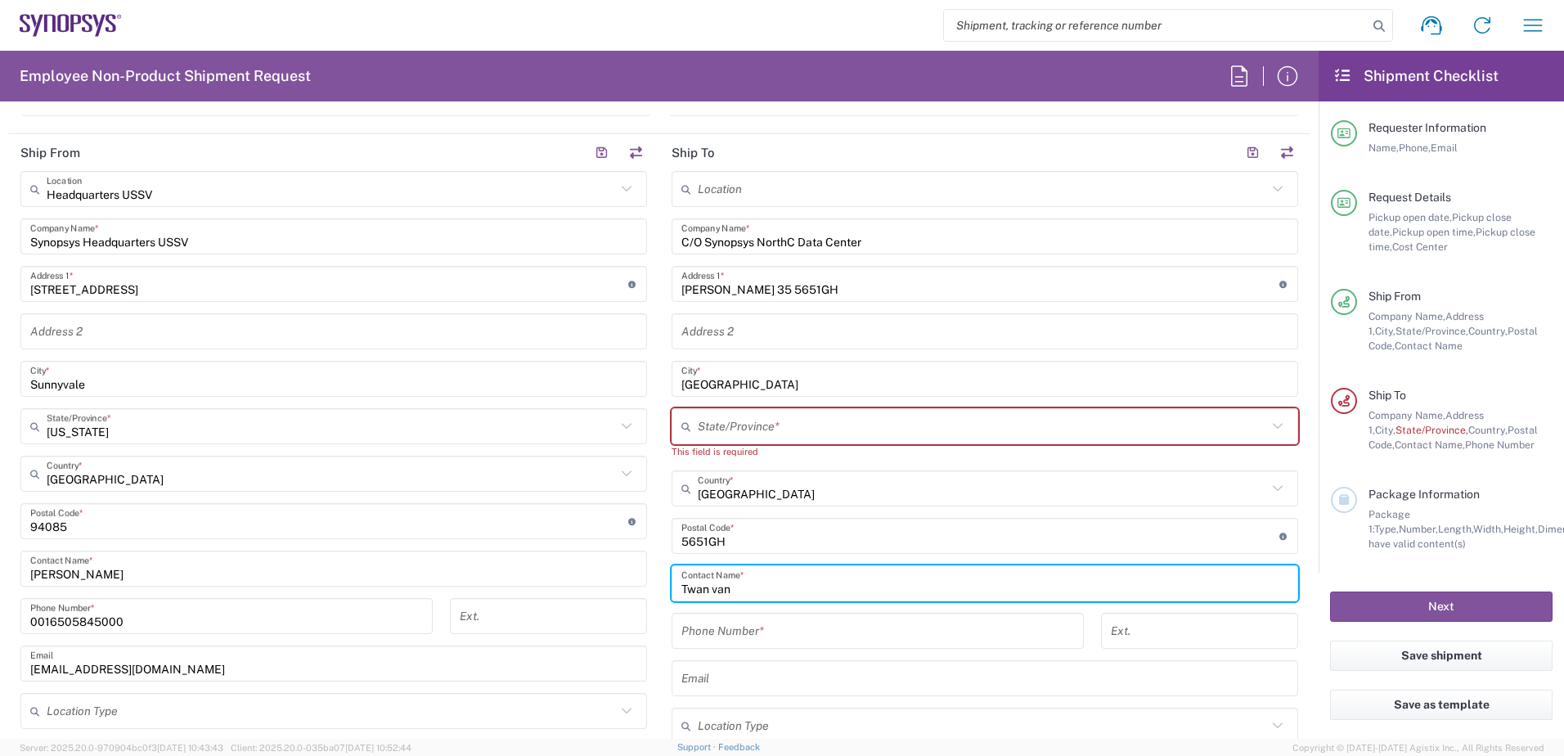
scroll to position [736, 0]
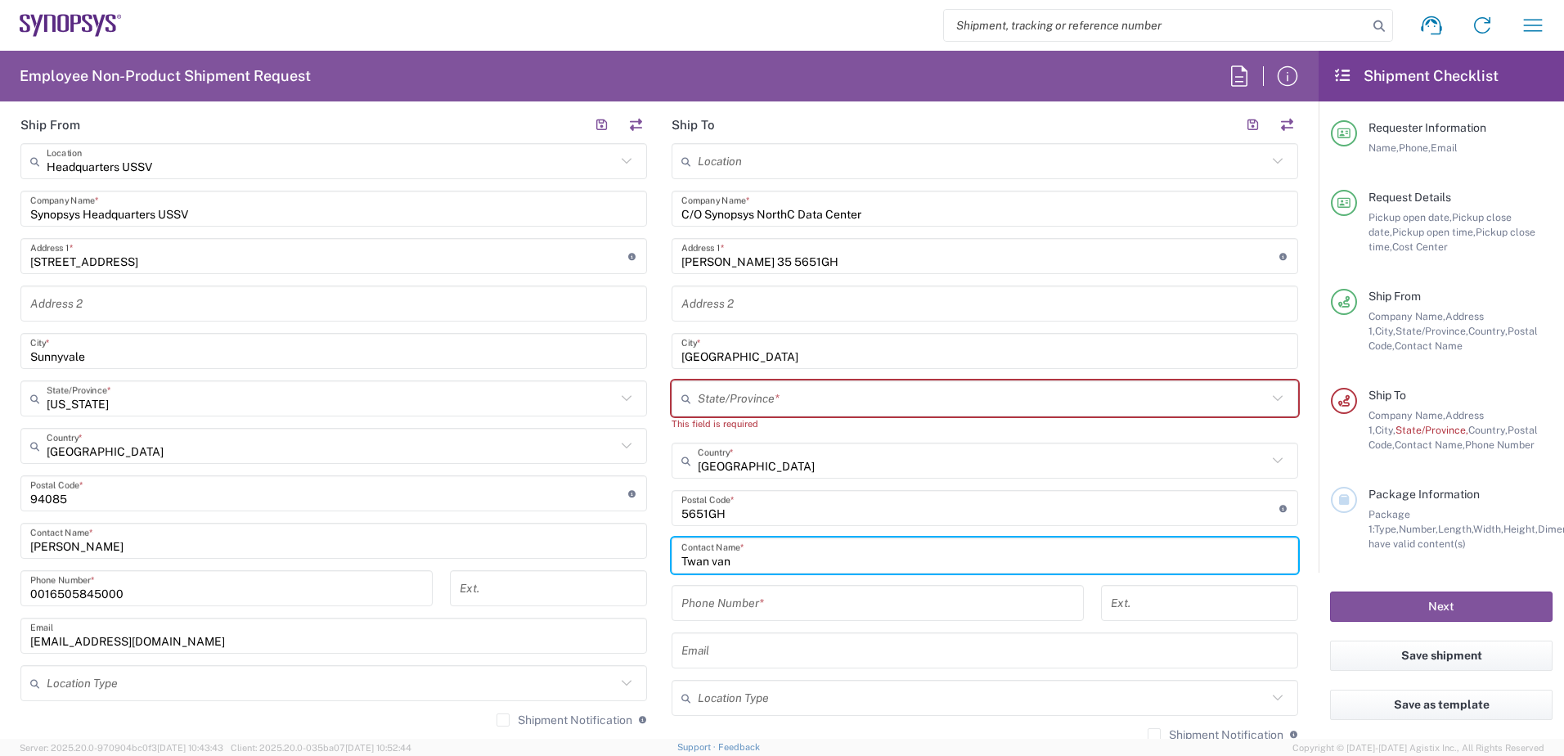
type input "Twan van"
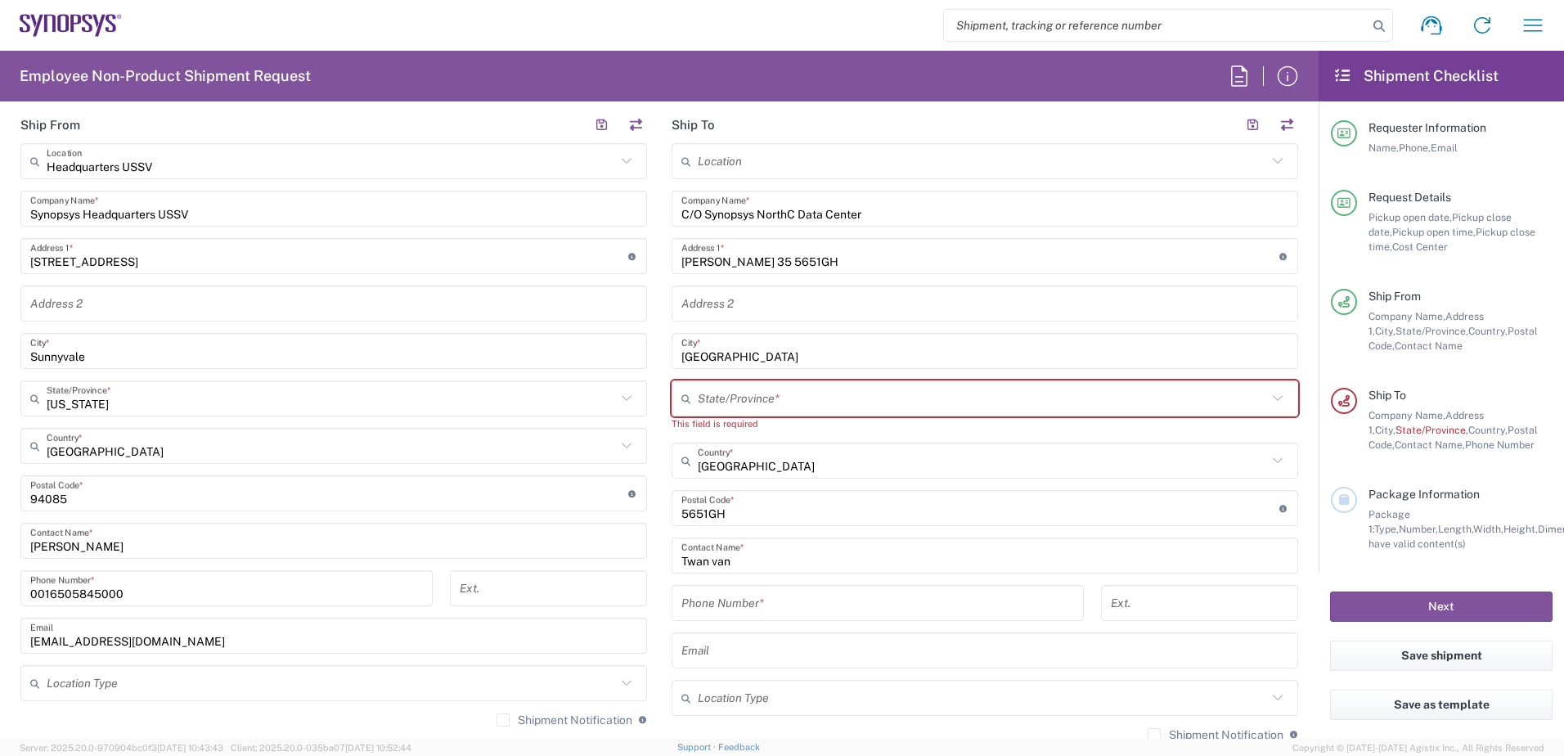
click at [1268, 402] on icon at bounding box center [1277, 398] width 21 height 21
drag, startPoint x: 779, startPoint y: 404, endPoint x: 681, endPoint y: 403, distance: 98.2
click at [681, 403] on div "Notherlands State/Province *" at bounding box center [985, 398] width 627 height 36
type input "NL"
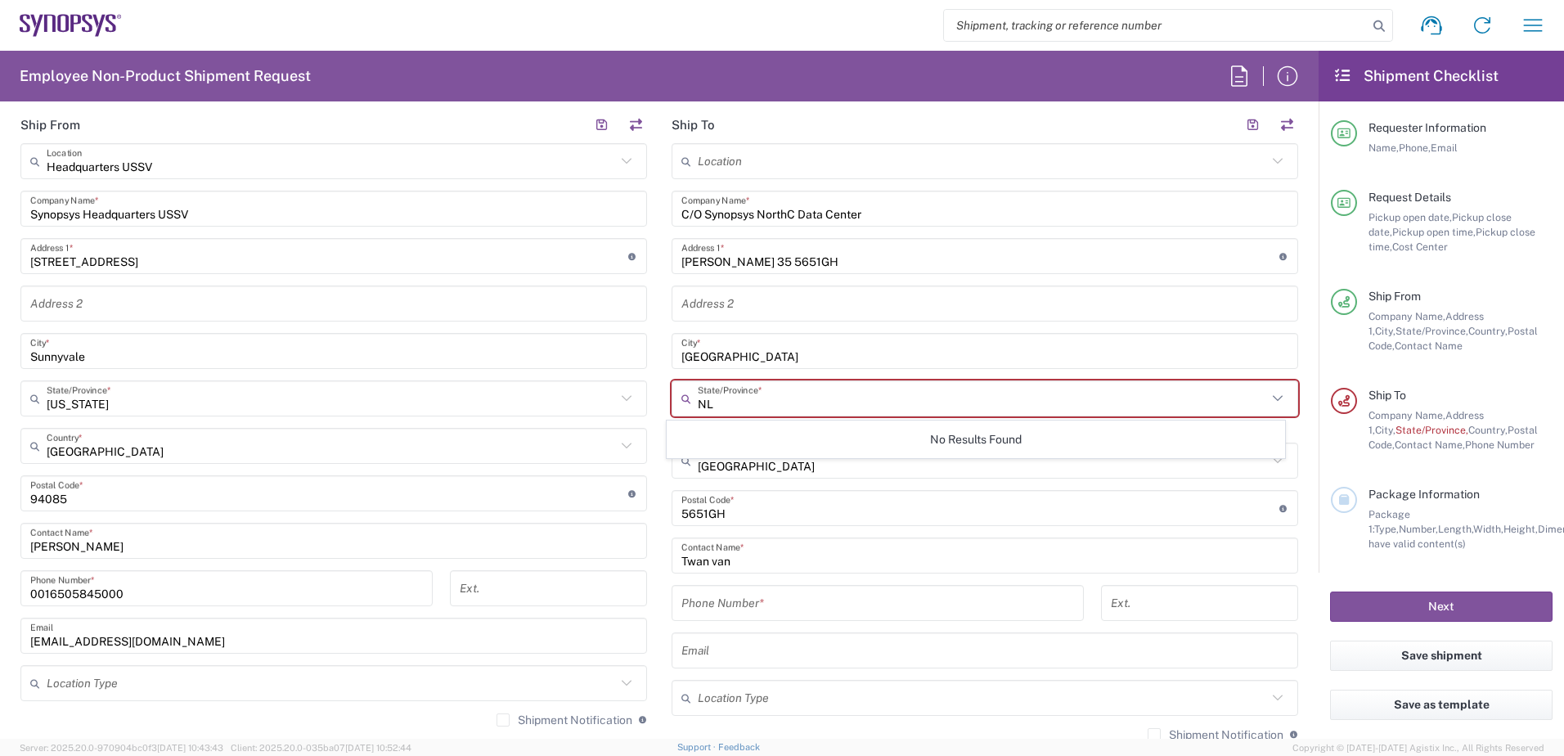
click at [734, 402] on input "NL" at bounding box center [982, 398] width 569 height 29
click at [1297, 416] on main "Location Aachen DE04 Agrate Brianza IT01 Aschheim DE02 Atlanta US60 Austin US26…" at bounding box center [984, 494] width 651 height 702
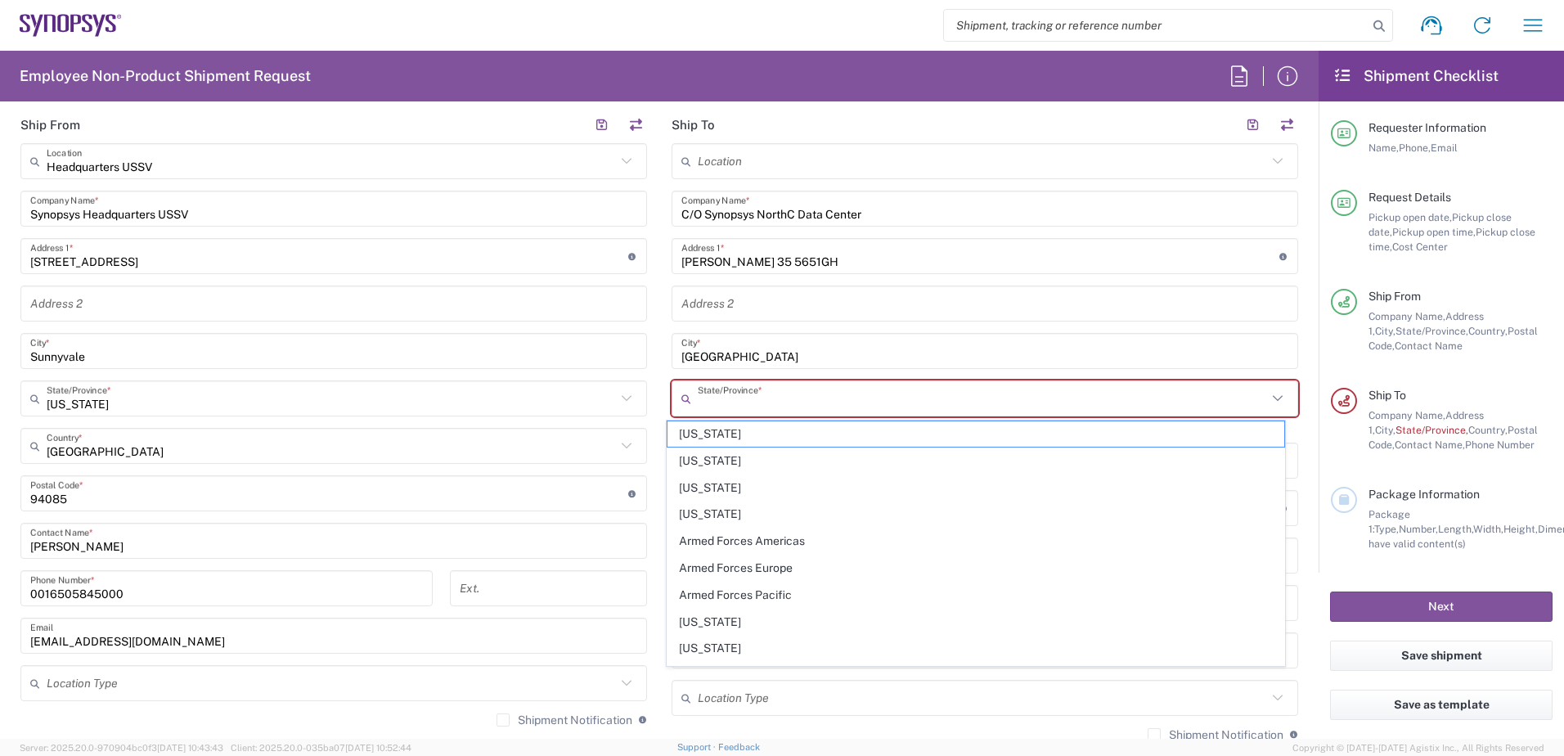
click at [744, 406] on input "text" at bounding box center [982, 398] width 569 height 29
click at [660, 446] on main "Location Aachen DE04 Agrate Brianza IT01 Aschheim DE02 Atlanta US60 Austin US26…" at bounding box center [984, 494] width 651 height 702
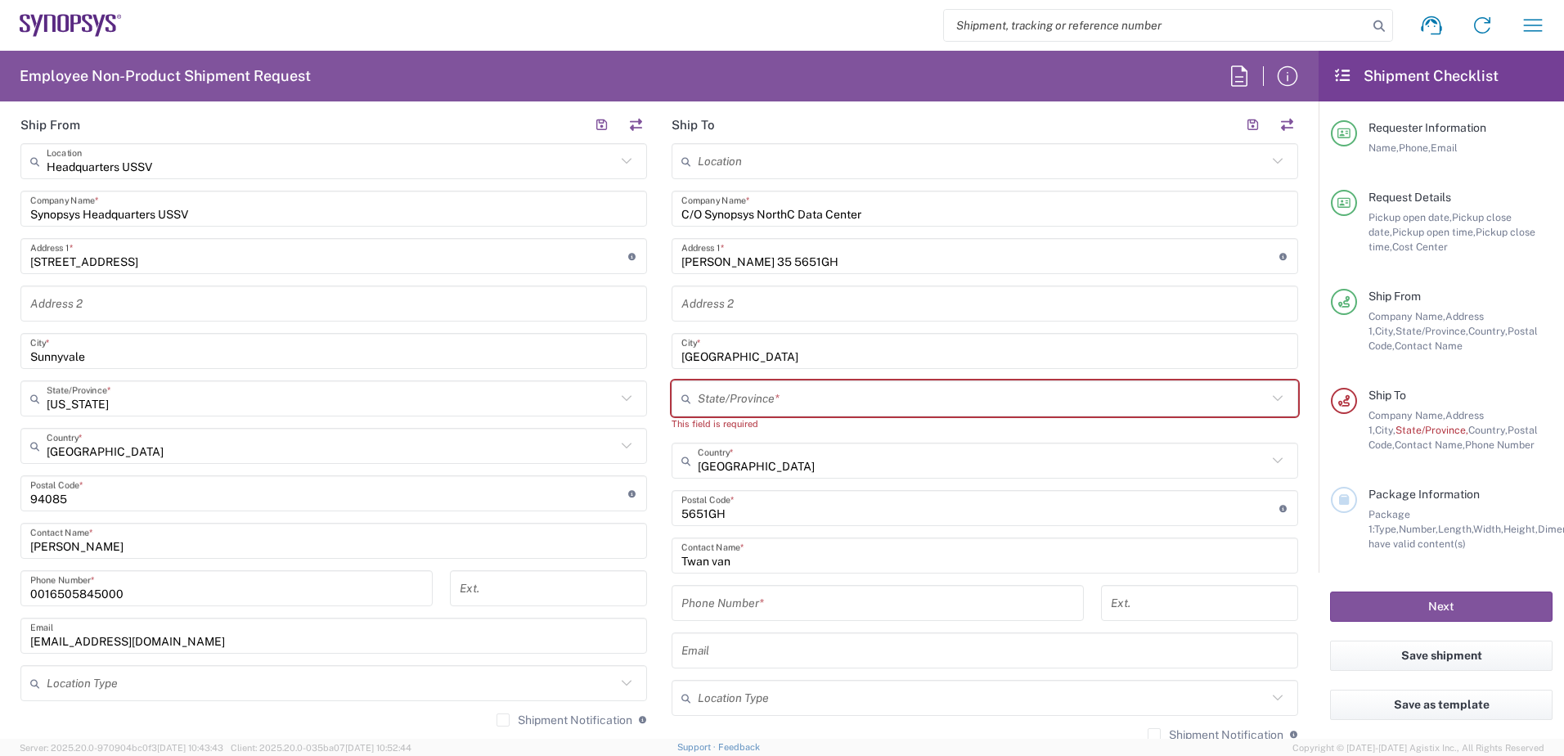
click at [1267, 462] on icon at bounding box center [1277, 460] width 21 height 21
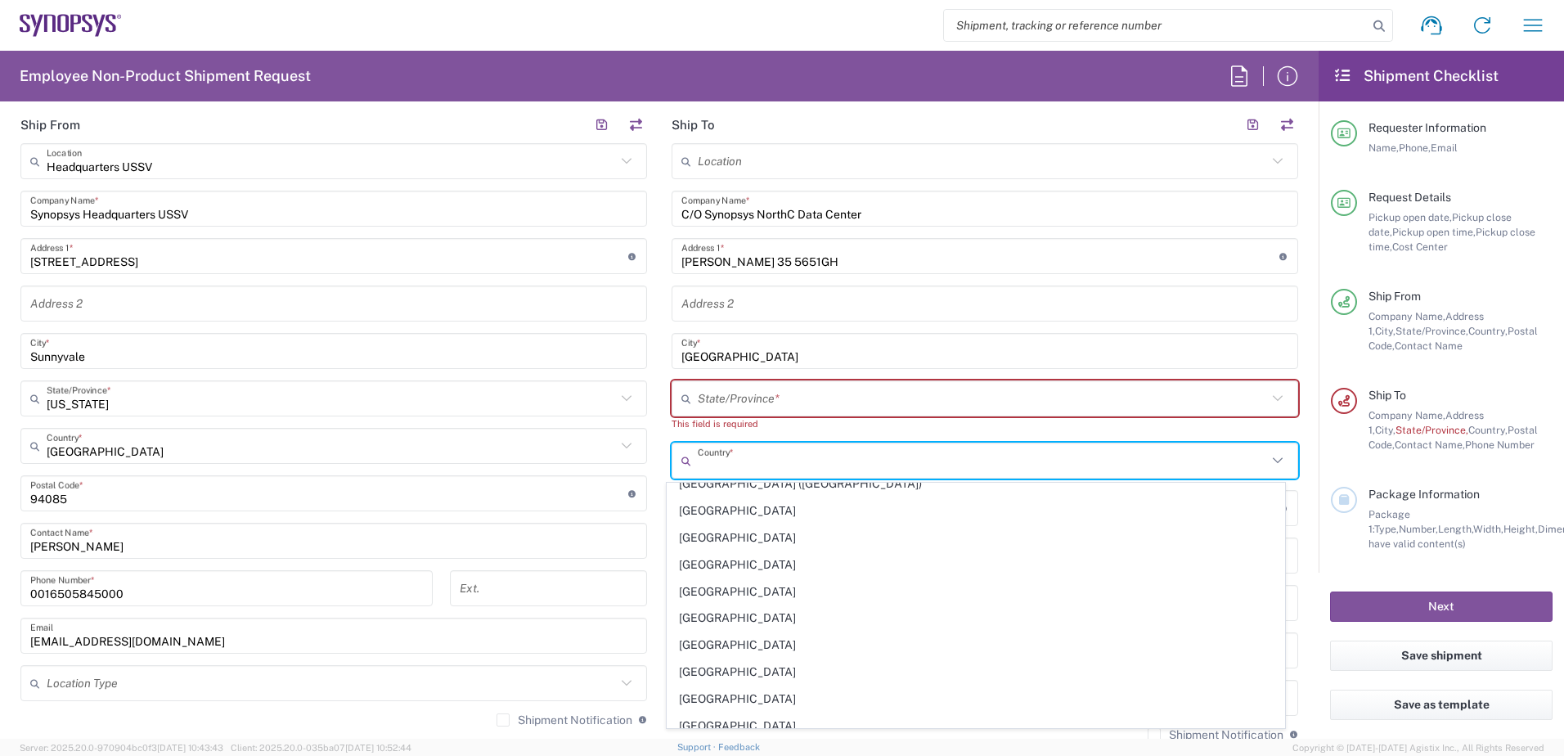
scroll to position [4090, 0]
click at [720, 560] on span "Netherlands" at bounding box center [977, 564] width 618 height 25
type input "Netherlands"
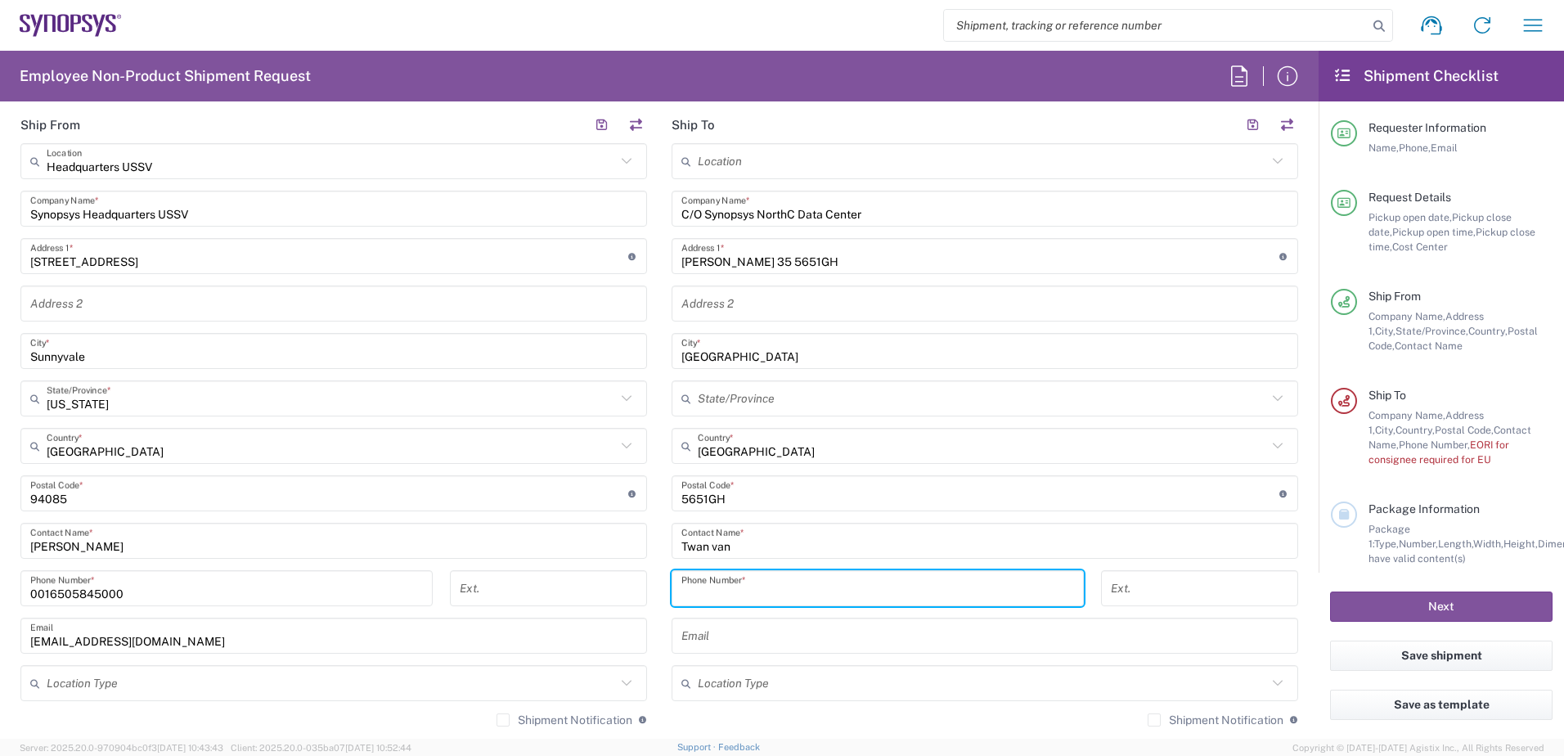
click at [716, 582] on input "tel" at bounding box center [877, 588] width 393 height 29
type input "31 6 20106857"
click at [763, 645] on input "text" at bounding box center [984, 636] width 607 height 29
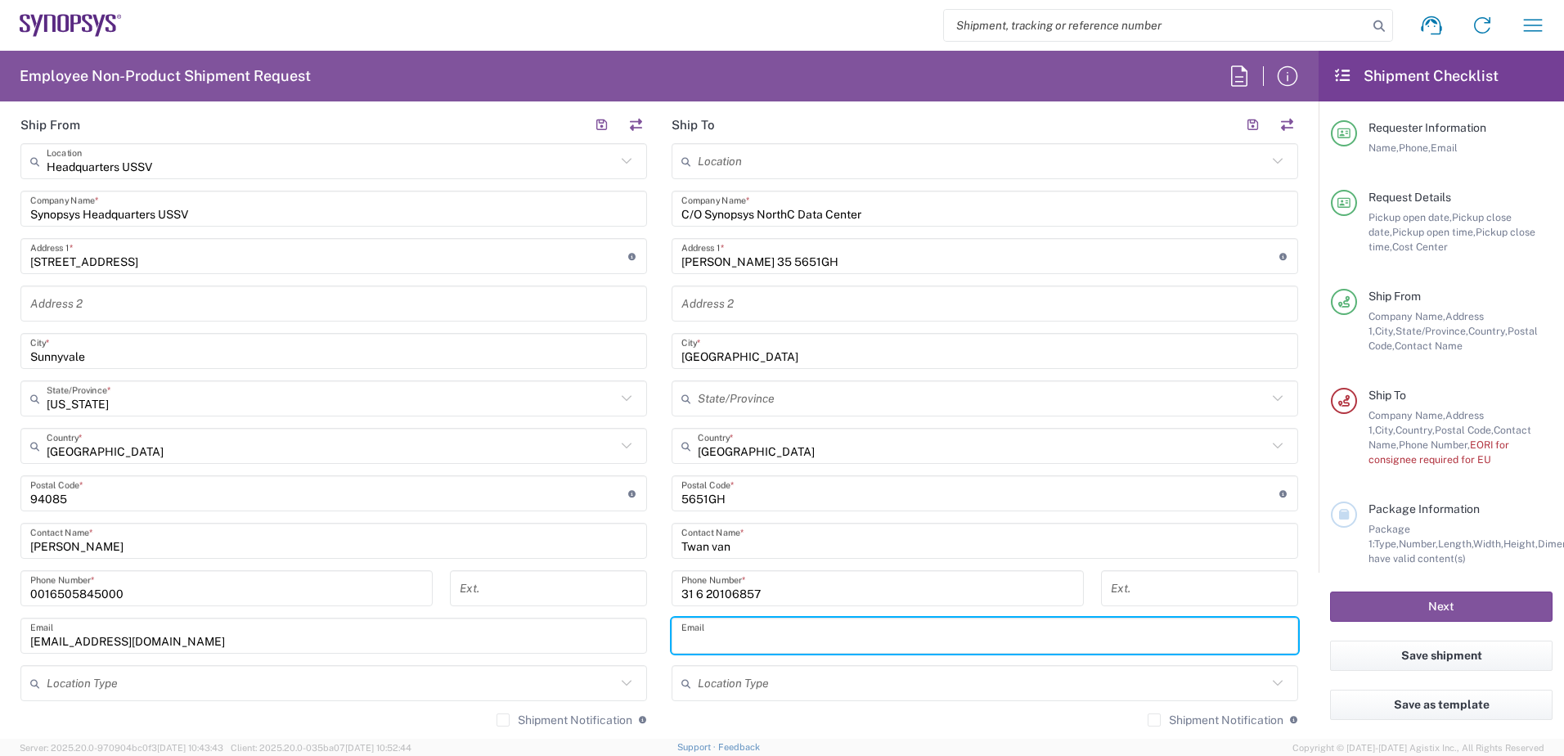
click at [731, 636] on input "text" at bounding box center [984, 636] width 607 height 29
paste input "vanaalst@synopsys.com"
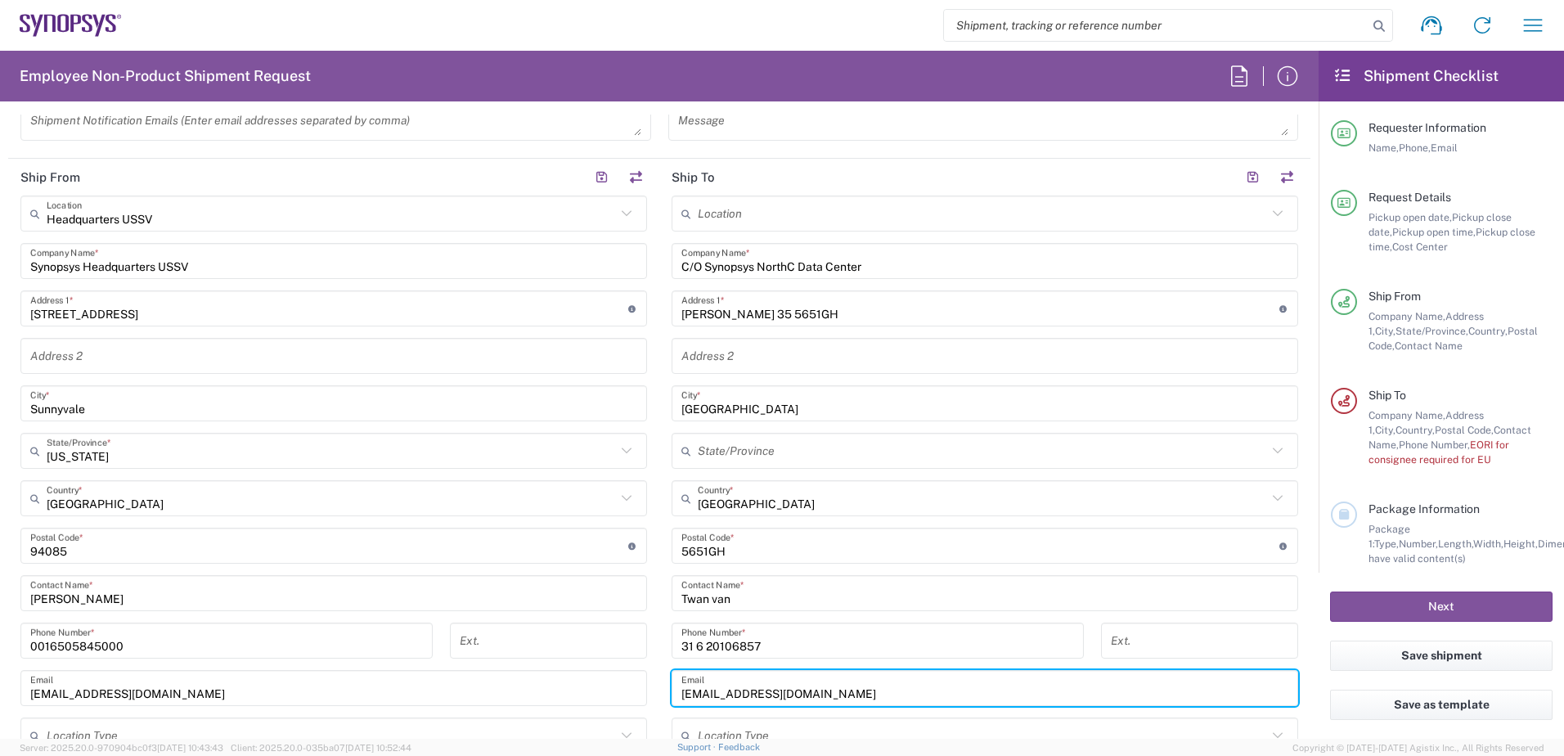
scroll to position [654, 0]
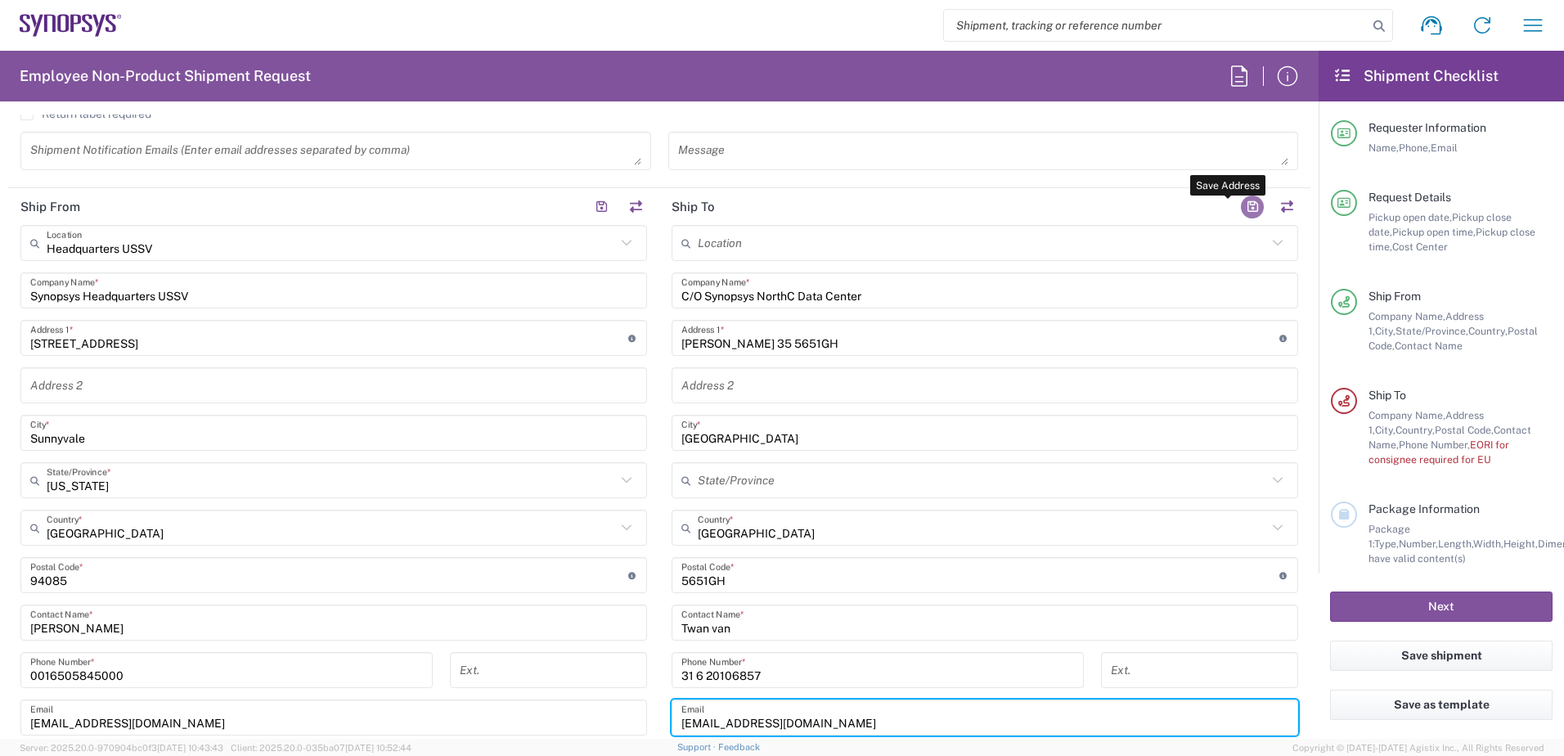
type input "vanaalst@synopsys.com"
click at [1241, 205] on button "button" at bounding box center [1252, 207] width 23 height 23
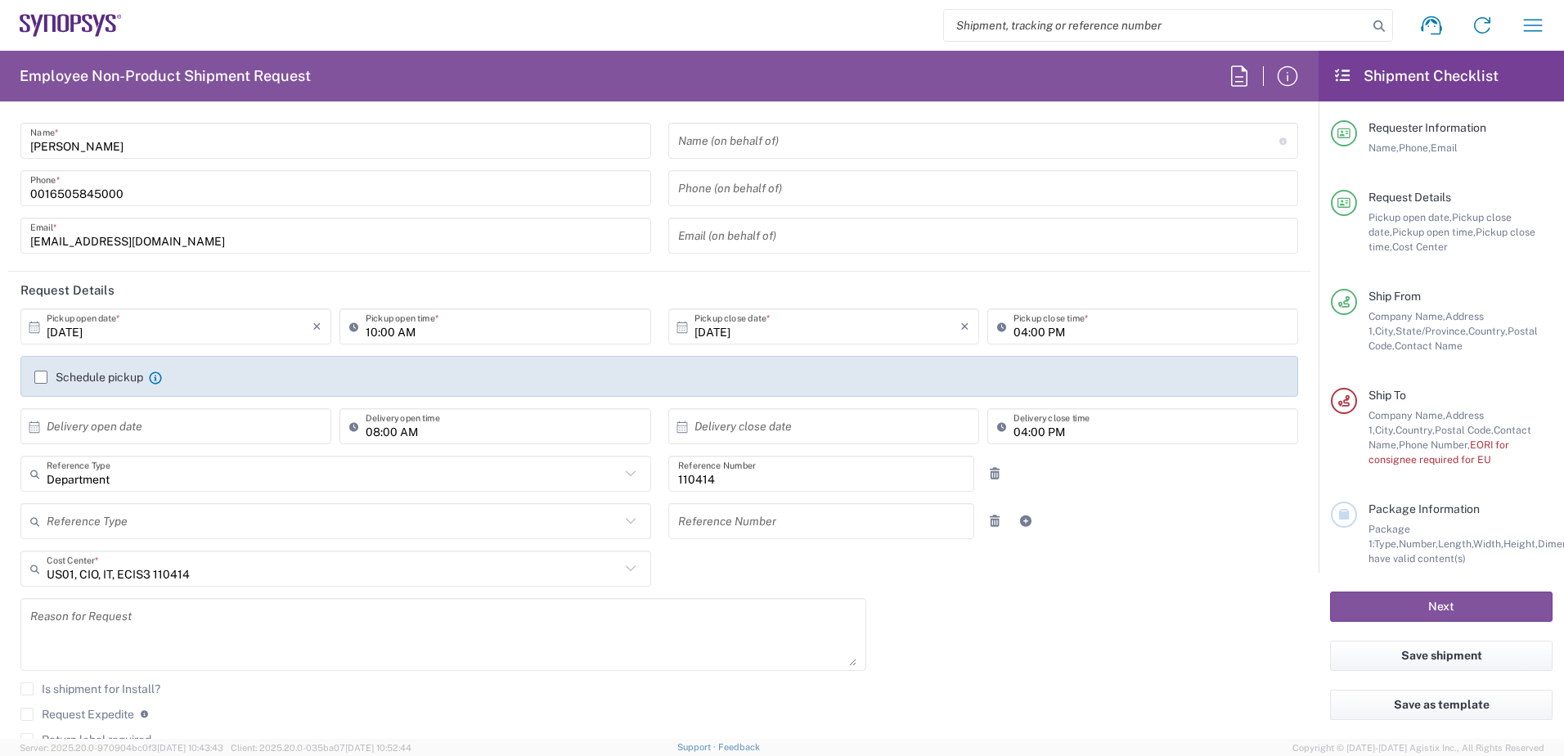
scroll to position [0, 0]
